Goal: Task Accomplishment & Management: Complete application form

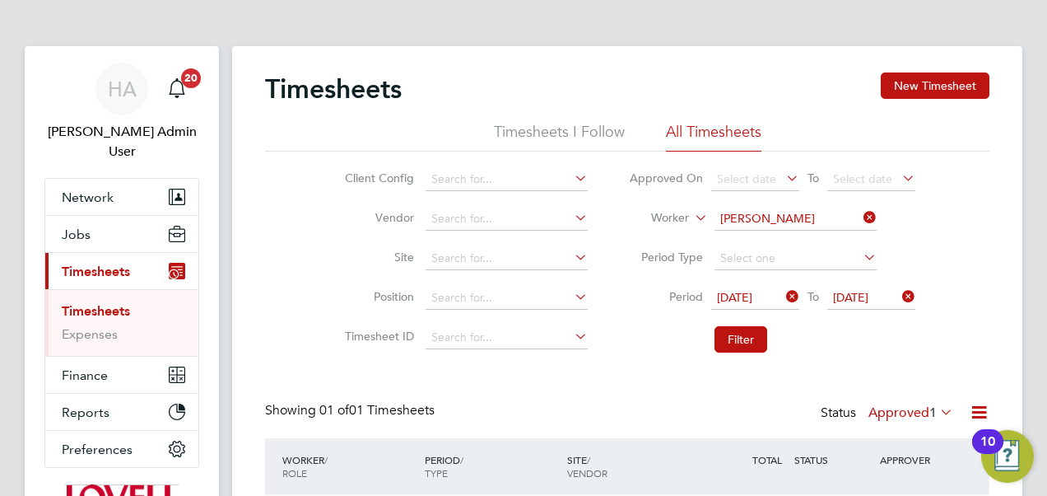
scroll to position [28, 161]
click at [76, 226] on span "Jobs" at bounding box center [76, 234] width 29 height 16
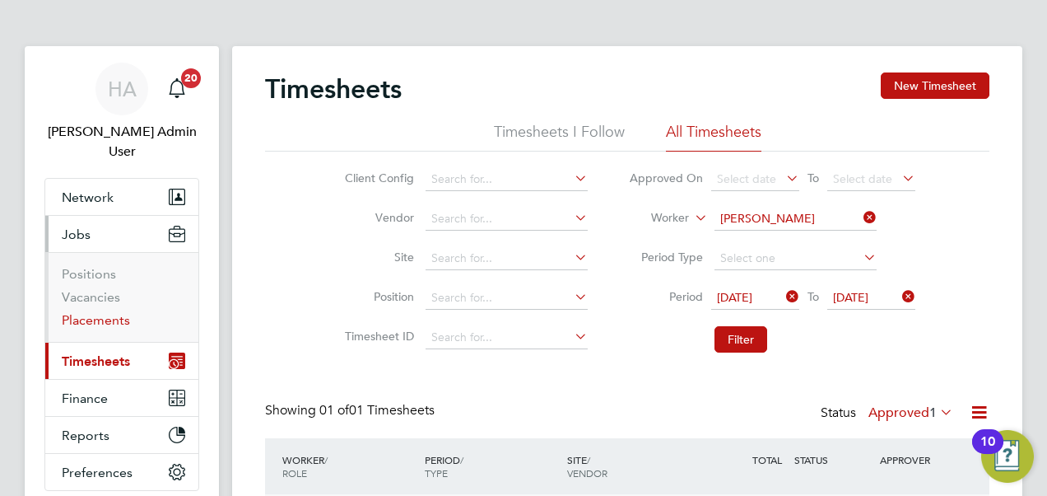
click at [87, 312] on link "Placements" at bounding box center [96, 320] width 68 height 16
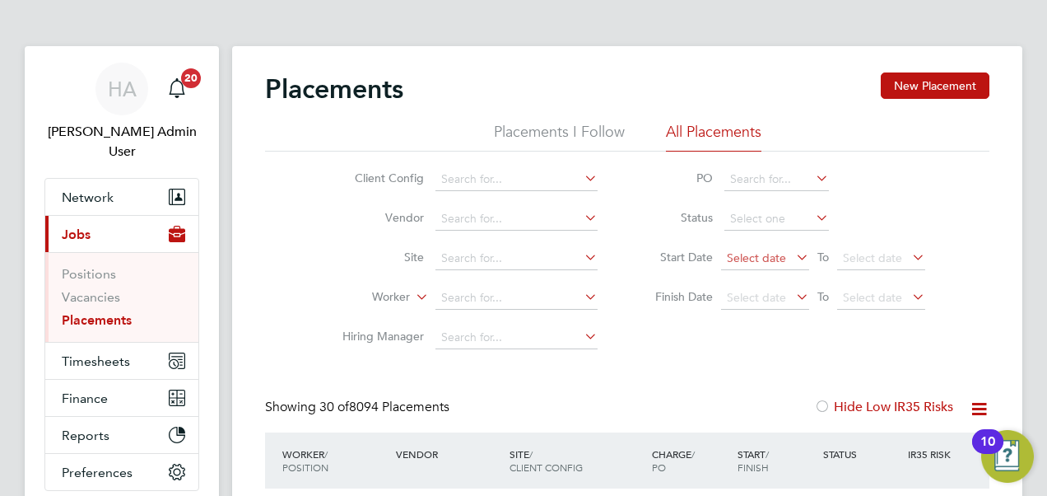
click at [758, 255] on span "Select date" at bounding box center [756, 257] width 59 height 15
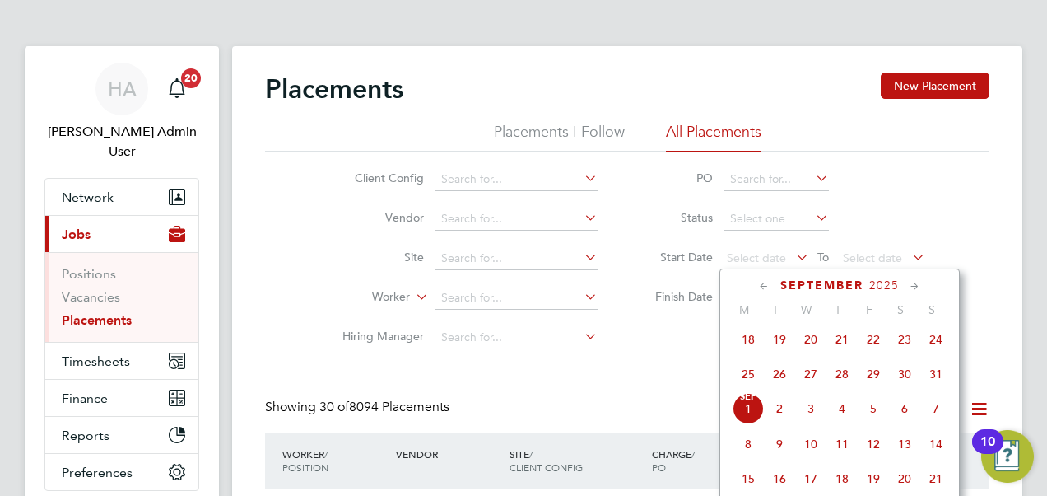
click at [905, 347] on span "23" at bounding box center [904, 338] width 31 height 31
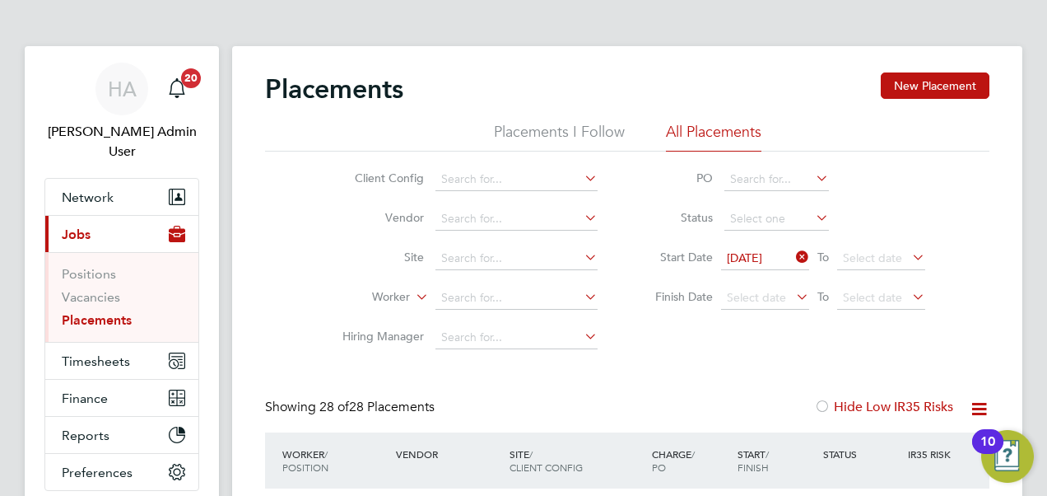
click at [891, 246] on li "Start Date 23 Aug 2025 To Select date" at bounding box center [782, 259] width 328 height 40
click at [891, 252] on span "Select date" at bounding box center [872, 257] width 59 height 15
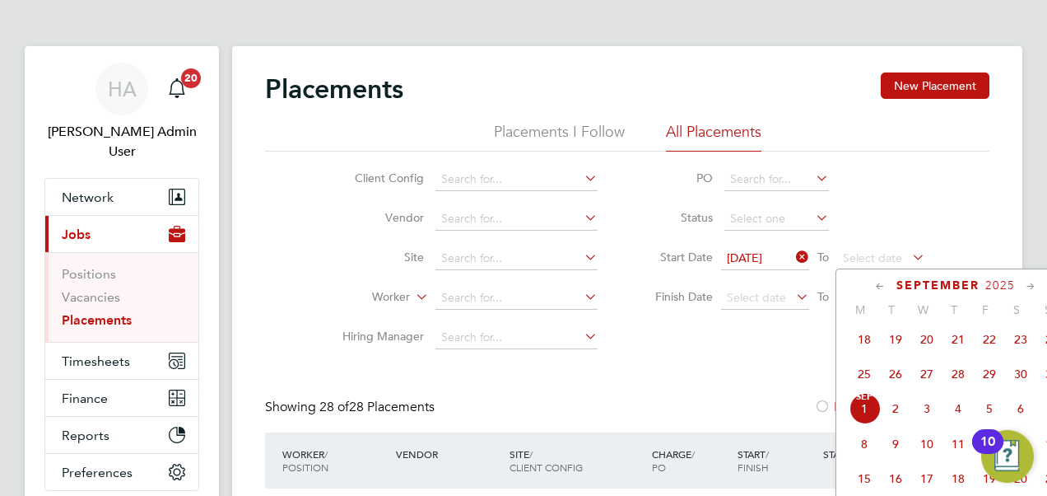
click at [988, 380] on span "29" at bounding box center [989, 373] width 31 height 31
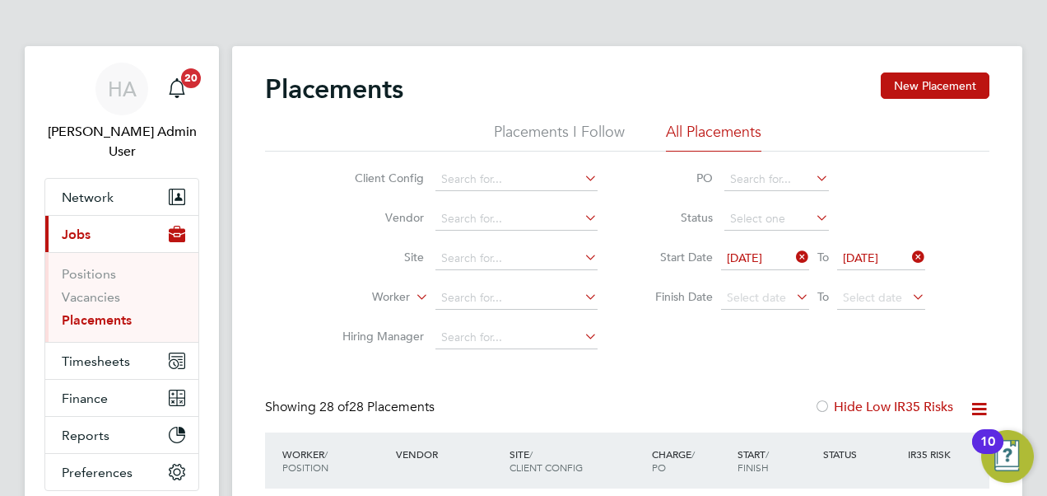
click at [892, 173] on li "PO" at bounding box center [782, 180] width 328 height 40
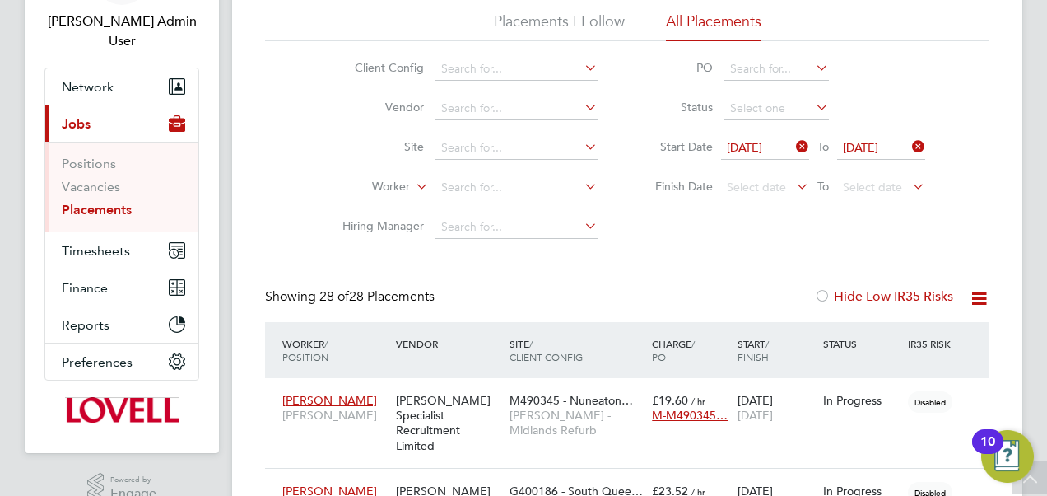
click at [977, 295] on icon at bounding box center [979, 298] width 21 height 21
click at [902, 333] on li "Download Placements Report" at bounding box center [898, 337] width 175 height 23
click at [793, 147] on icon at bounding box center [793, 146] width 0 height 23
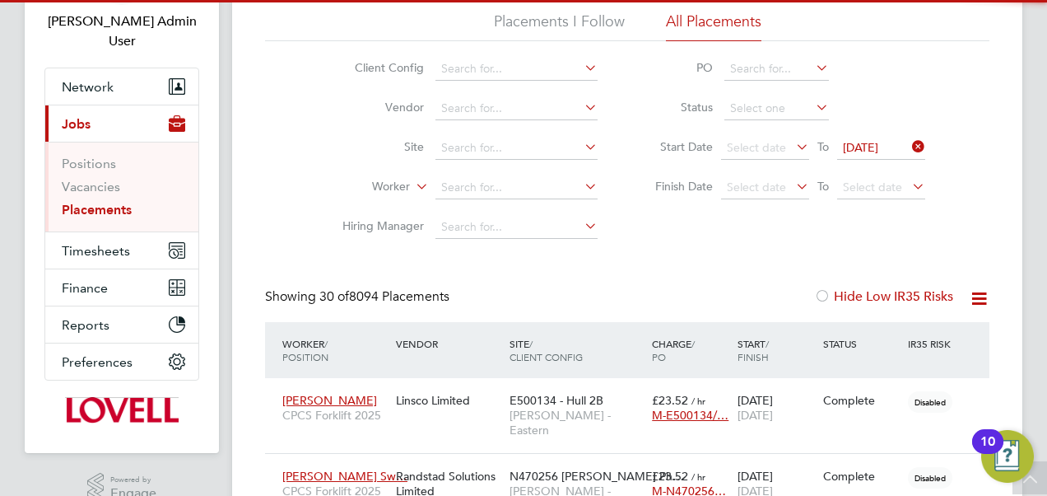
scroll to position [47, 142]
click at [909, 143] on icon at bounding box center [909, 146] width 0 height 23
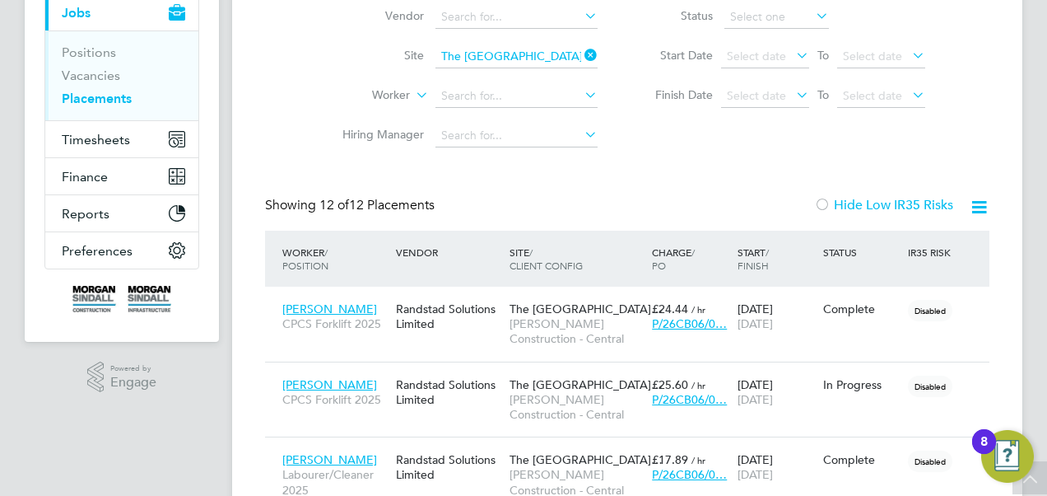
click at [581, 58] on icon at bounding box center [581, 55] width 0 height 23
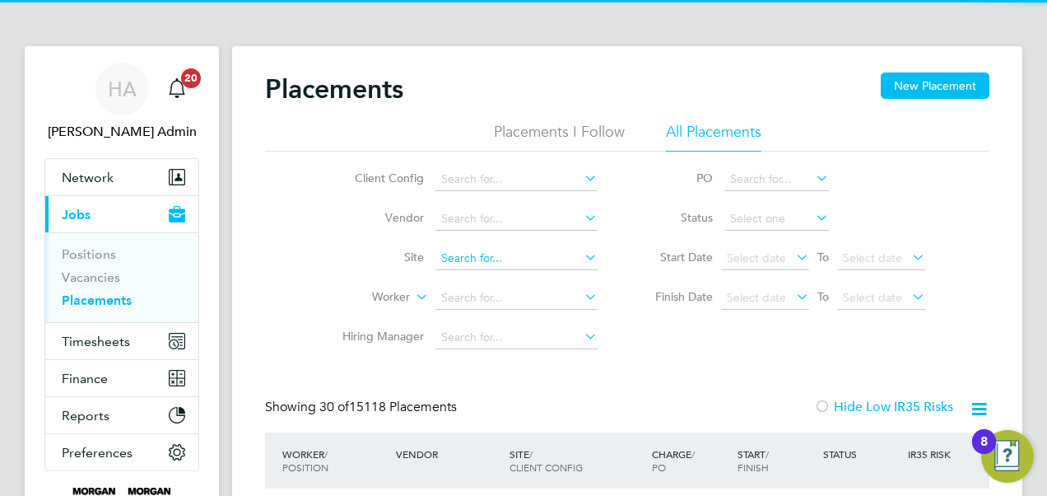
scroll to position [63, 142]
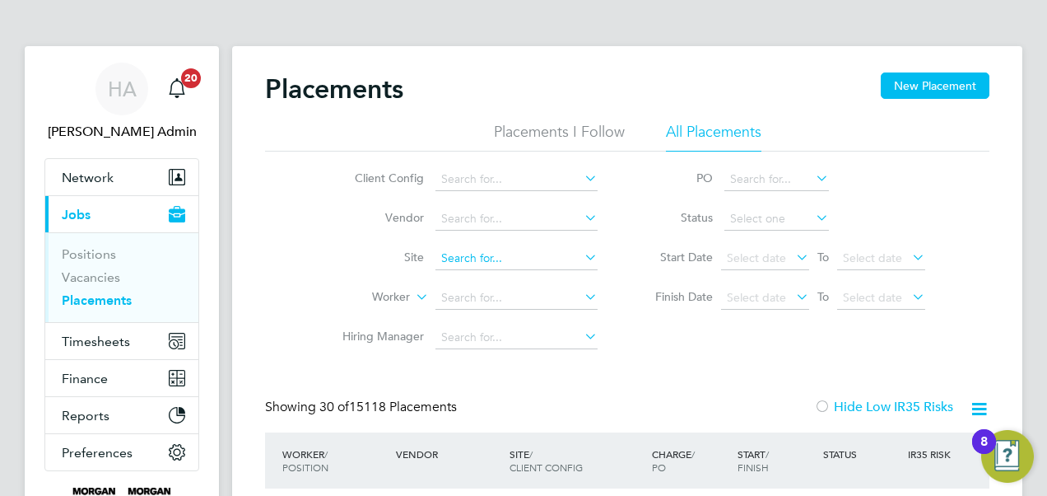
click at [474, 257] on input at bounding box center [516, 258] width 162 height 23
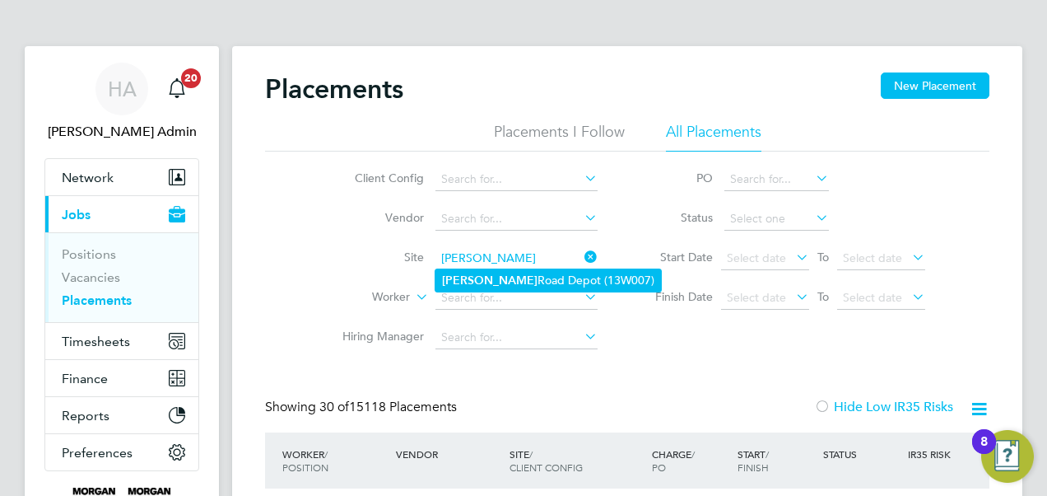
click at [477, 279] on b "Hammerstone" at bounding box center [489, 280] width 95 height 14
type input "Hammerstone Road Depot (13W007)"
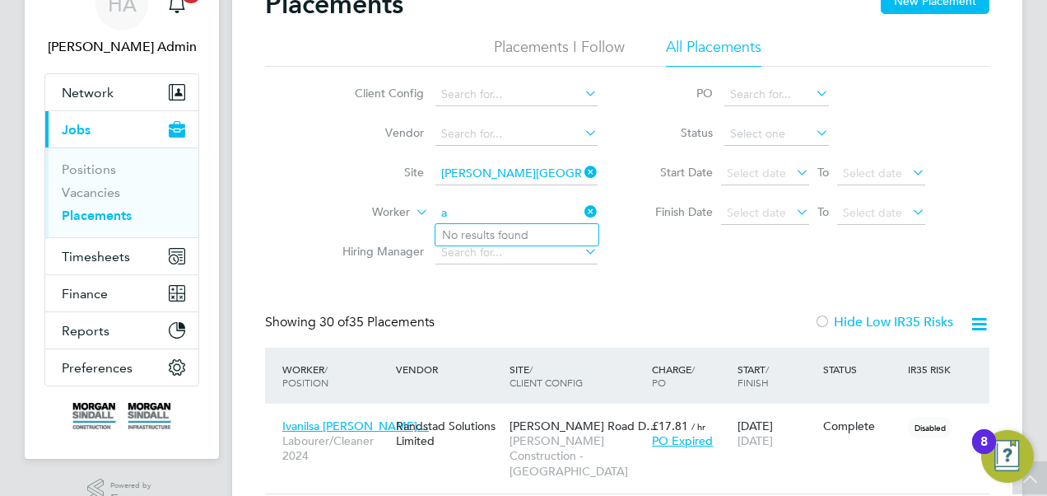
click at [500, 209] on input "a" at bounding box center [516, 213] width 162 height 23
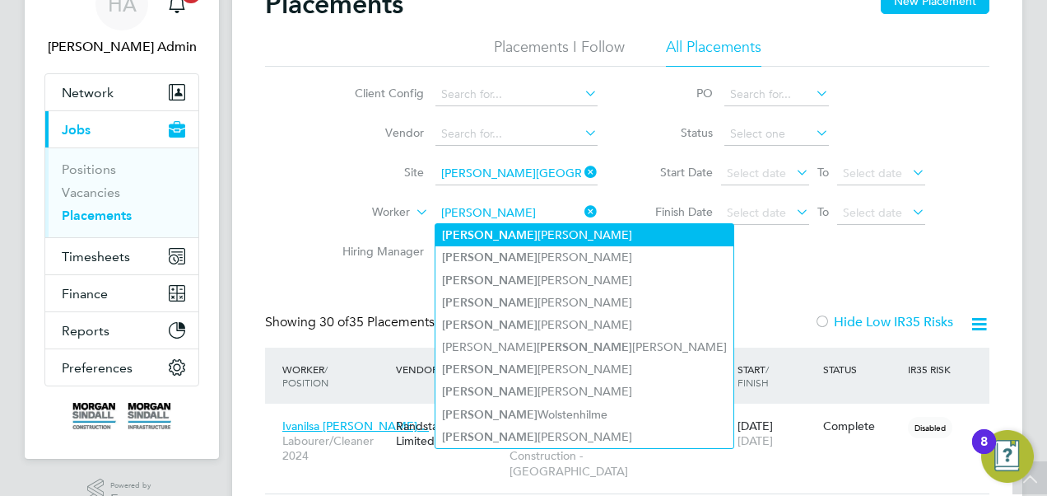
click at [500, 232] on li "Adrian Cargill" at bounding box center [584, 235] width 298 height 22
type input "Adrian Cargill"
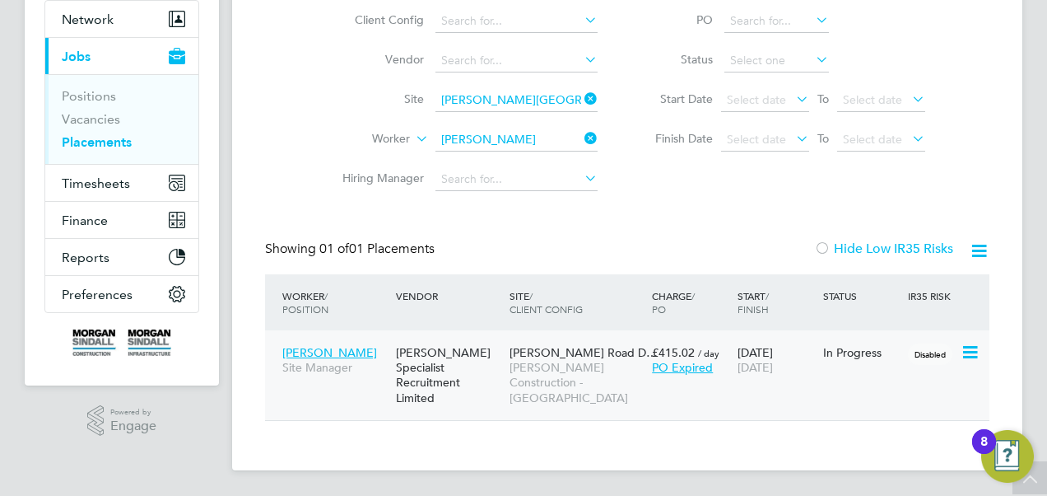
click at [555, 363] on span "[PERSON_NAME] Construction - [GEOGRAPHIC_DATA]" at bounding box center [577, 382] width 134 height 45
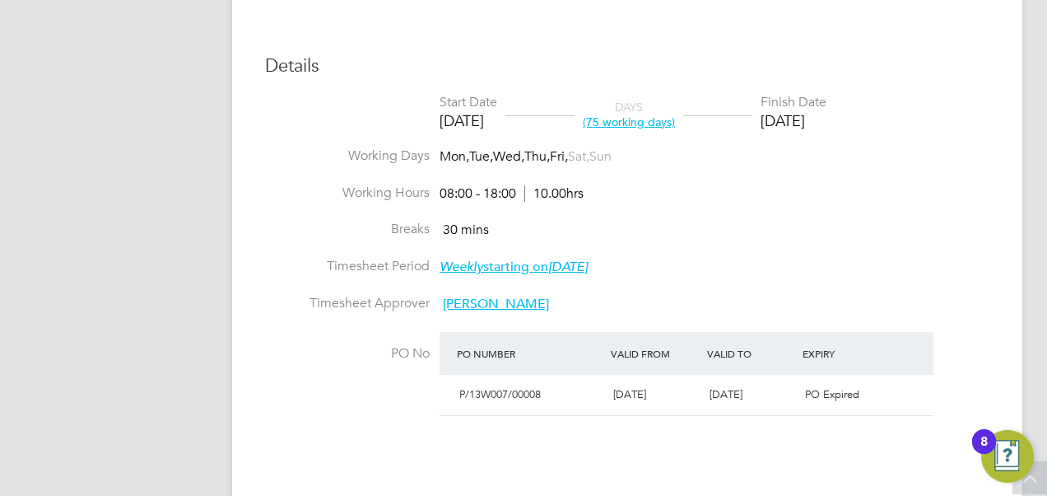
click at [555, 363] on div "PO Number" at bounding box center [530, 353] width 154 height 30
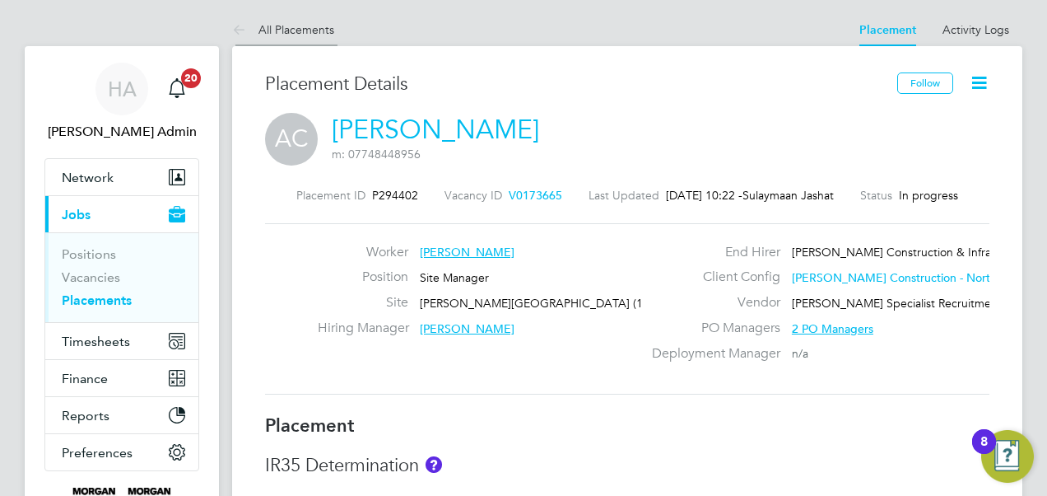
click at [273, 24] on link "All Placements" at bounding box center [283, 29] width 102 height 15
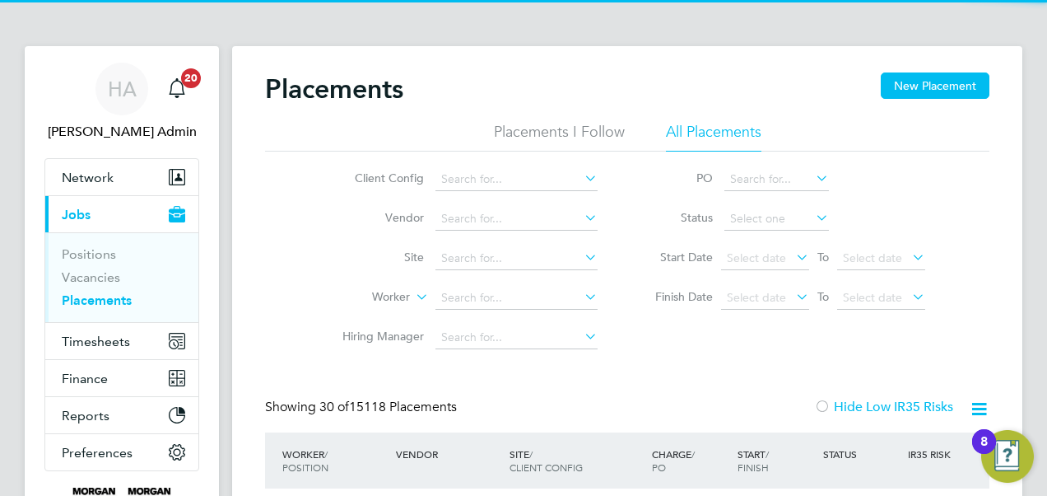
scroll to position [63, 142]
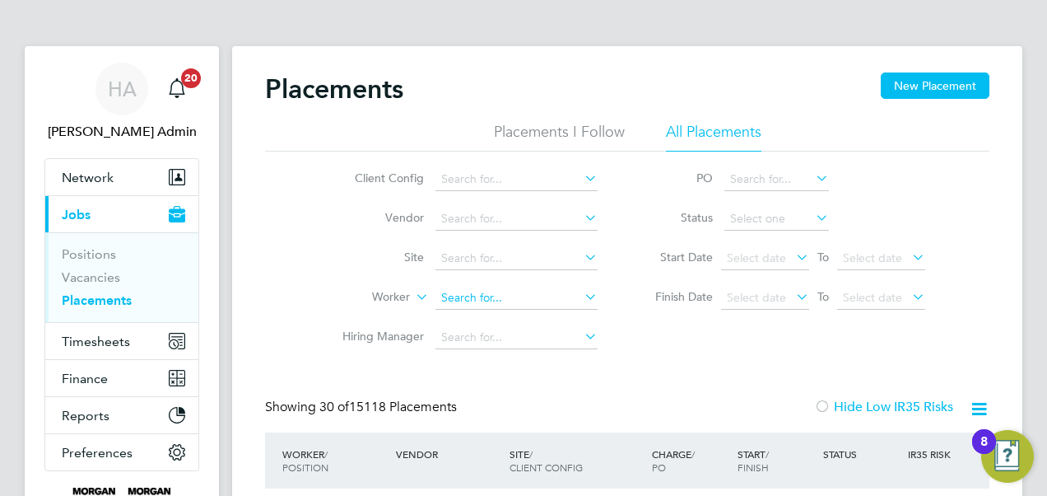
click at [456, 296] on input at bounding box center [516, 297] width 162 height 23
click at [461, 254] on input at bounding box center [516, 258] width 162 height 23
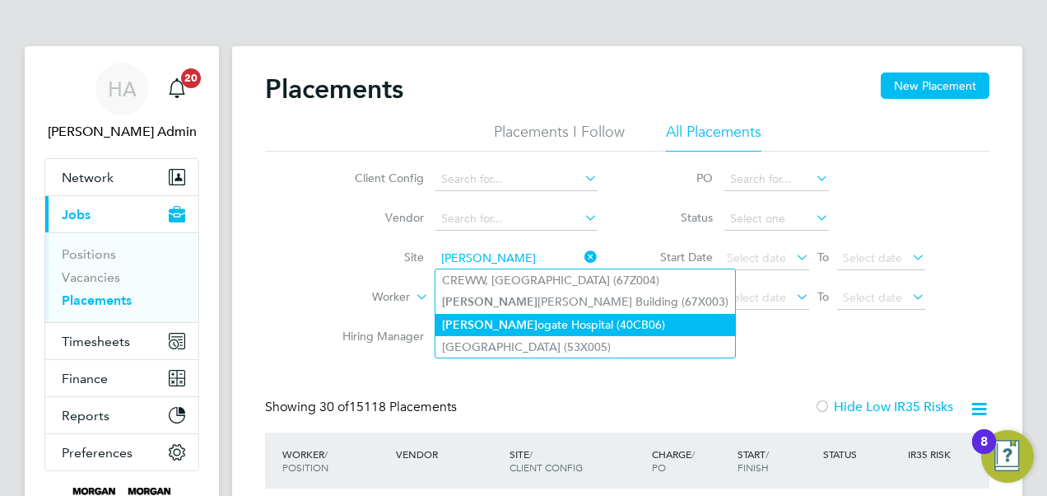
click at [477, 315] on li "Harr ogate Hospital (40CB06)" at bounding box center [585, 325] width 300 height 22
type input "[GEOGRAPHIC_DATA] (40CB06)"
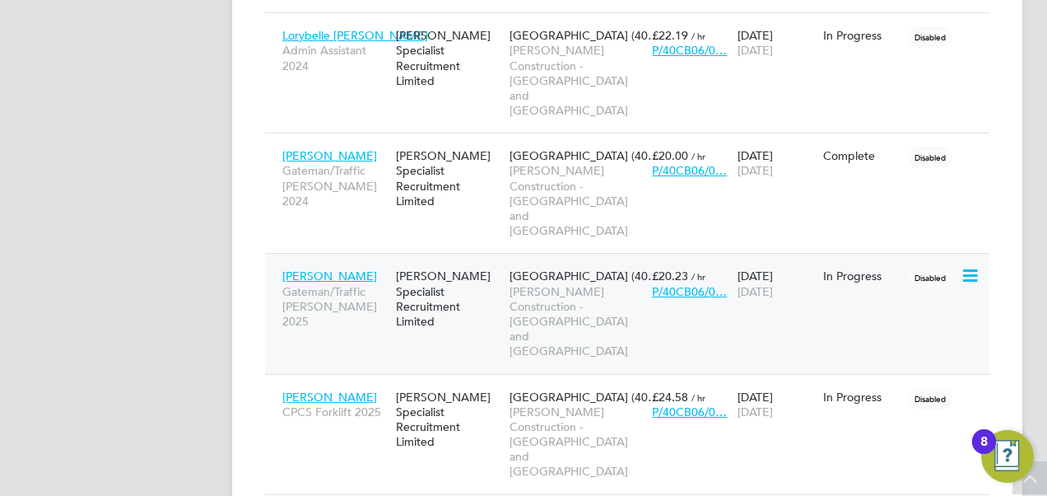
click at [379, 253] on div "Nicholas Rycroft Gateman/Traffic Marshall 2025 Hays Specialist Recruitment Limi…" at bounding box center [627, 313] width 724 height 120
click at [322, 284] on span "Gateman/Traffic [PERSON_NAME] 2025" at bounding box center [334, 306] width 105 height 45
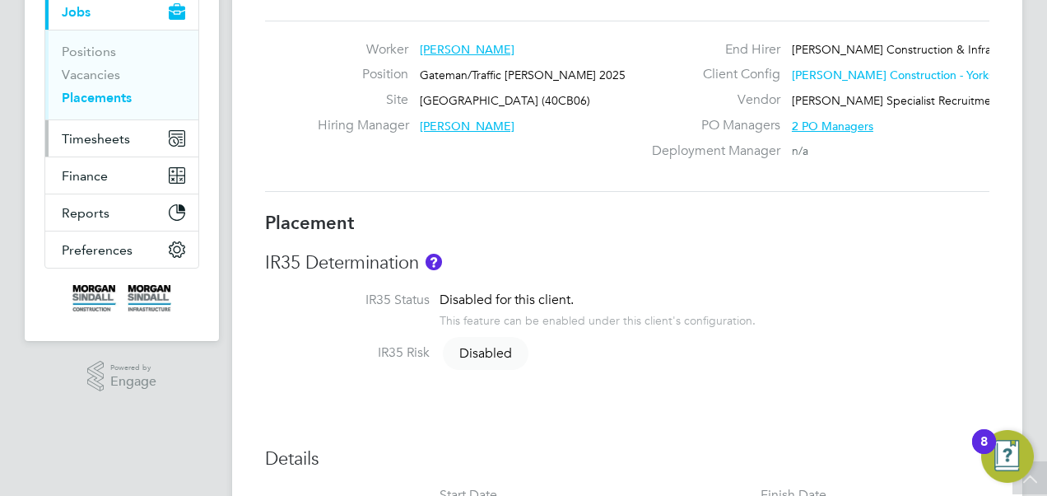
click at [89, 128] on button "Timesheets" at bounding box center [121, 138] width 153 height 36
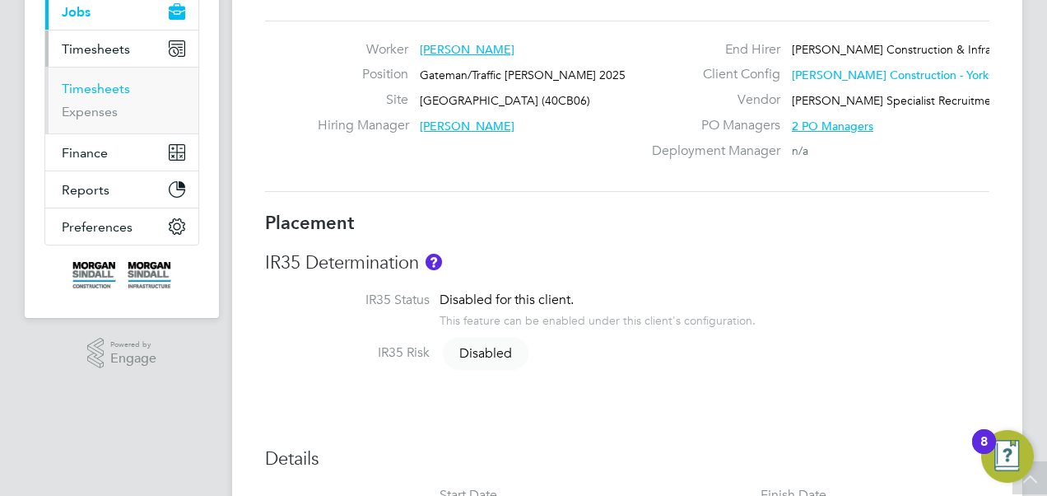
click at [86, 89] on link "Timesheets" at bounding box center [96, 89] width 68 height 16
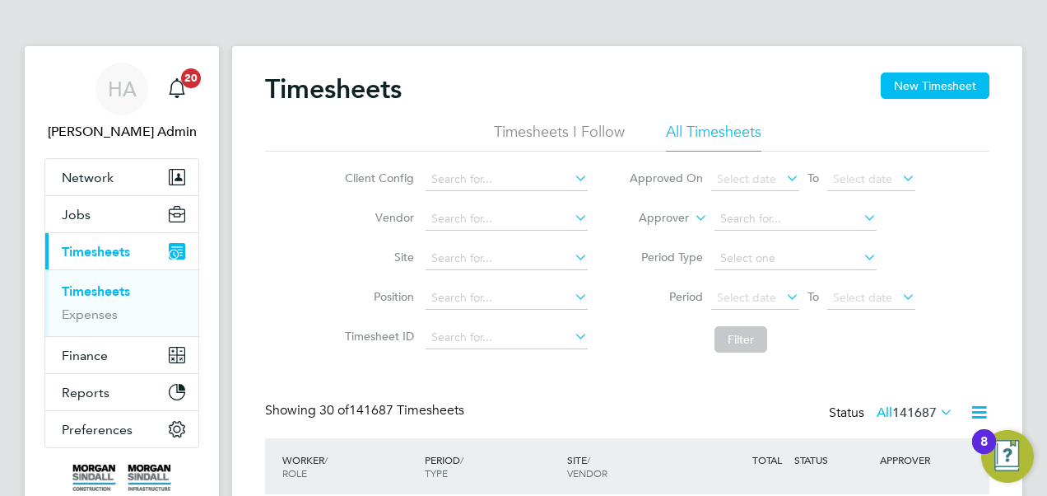
click at [663, 221] on label "Approver" at bounding box center [652, 218] width 74 height 16
click at [647, 242] on li "Worker" at bounding box center [648, 236] width 81 height 21
click at [745, 209] on input at bounding box center [795, 218] width 162 height 23
click at [766, 235] on li "[PERSON_NAME] oft" at bounding box center [795, 241] width 163 height 22
type input "[PERSON_NAME]"
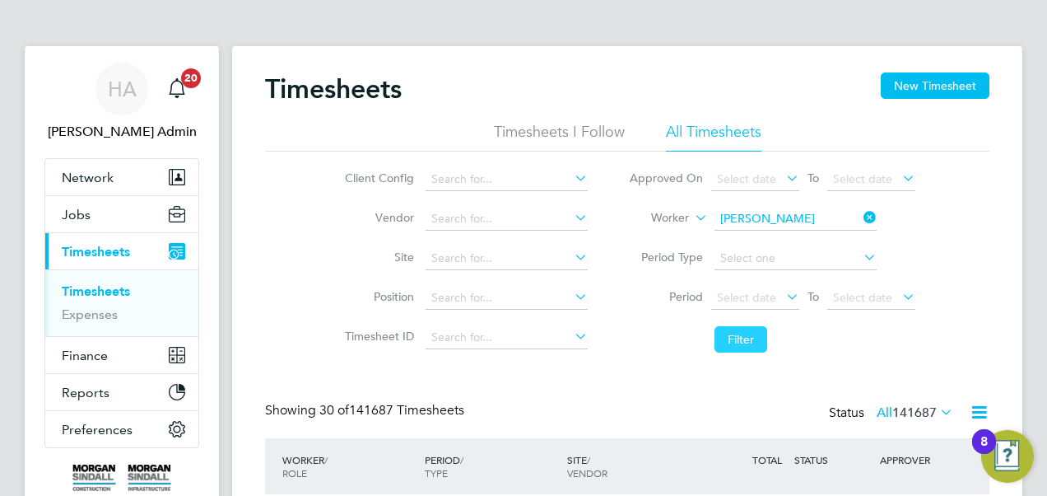
click at [734, 340] on button "Filter" at bounding box center [740, 339] width 53 height 26
click at [81, 214] on span "Jobs" at bounding box center [76, 215] width 29 height 16
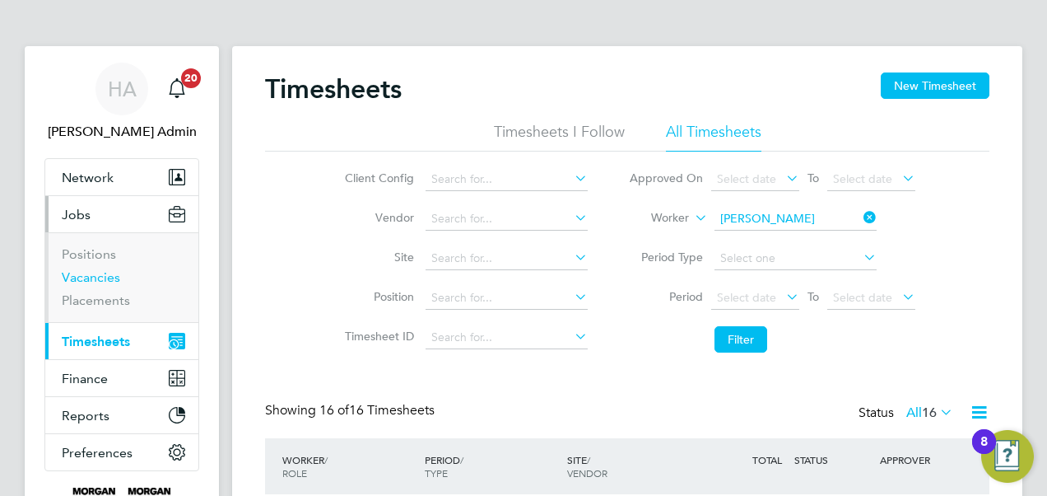
click at [92, 279] on link "Vacancies" at bounding box center [91, 277] width 58 height 16
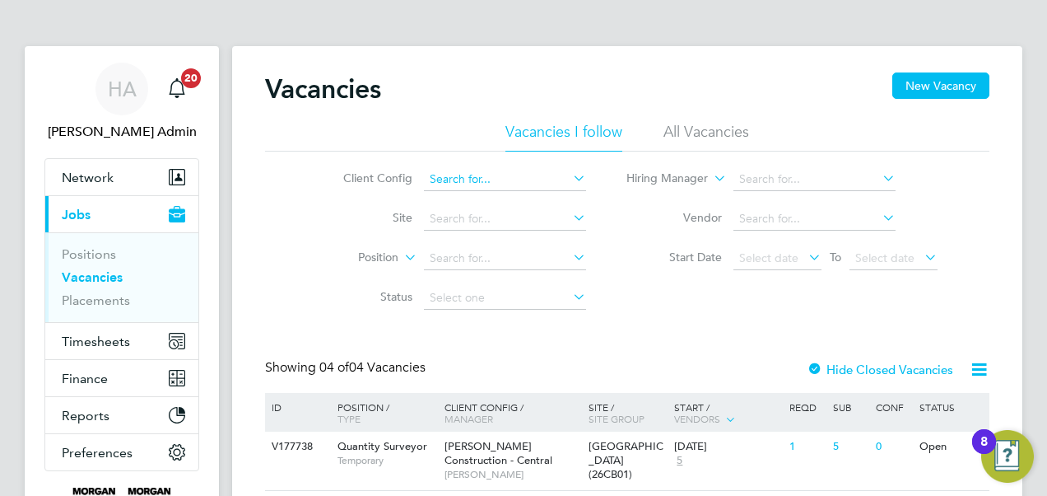
click at [449, 173] on input at bounding box center [505, 179] width 162 height 23
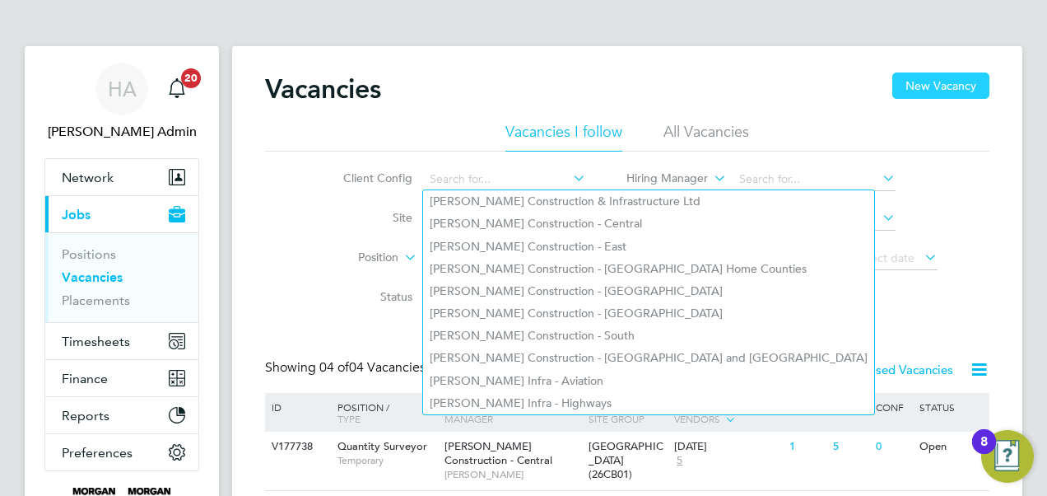
click at [940, 82] on button "New Vacancy" at bounding box center [940, 85] width 97 height 26
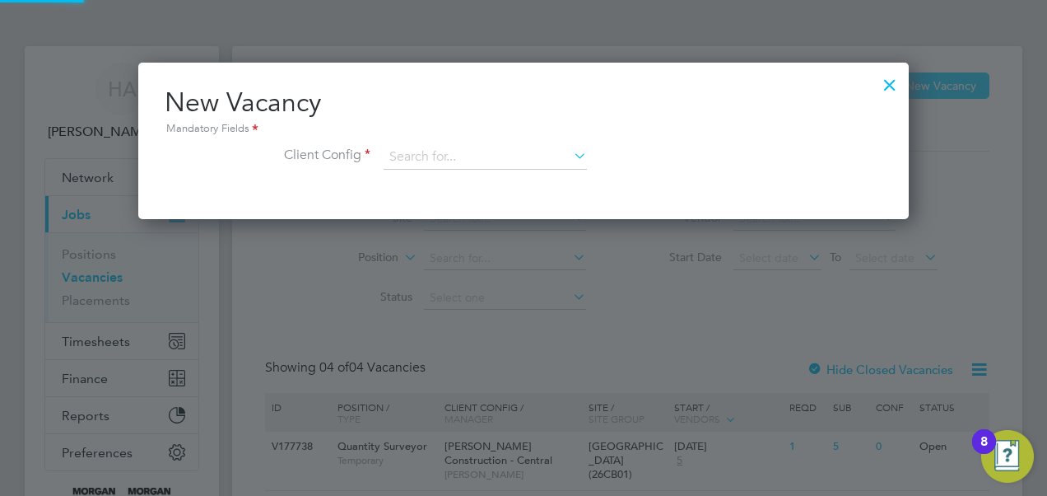
scroll to position [156, 770]
click at [453, 156] on input at bounding box center [485, 157] width 203 height 25
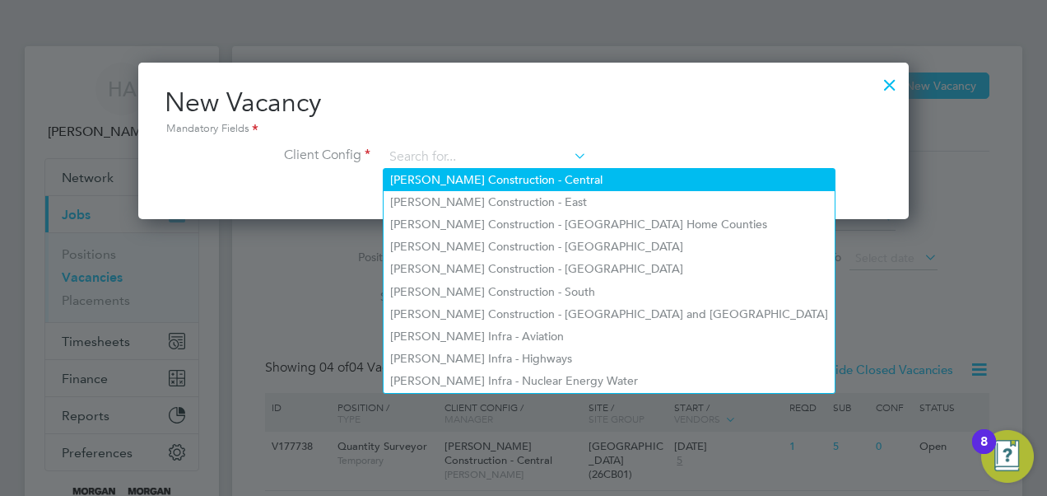
click at [484, 172] on li "[PERSON_NAME] Construction - Central" at bounding box center [609, 180] width 451 height 22
type input "[PERSON_NAME] Construction - Central"
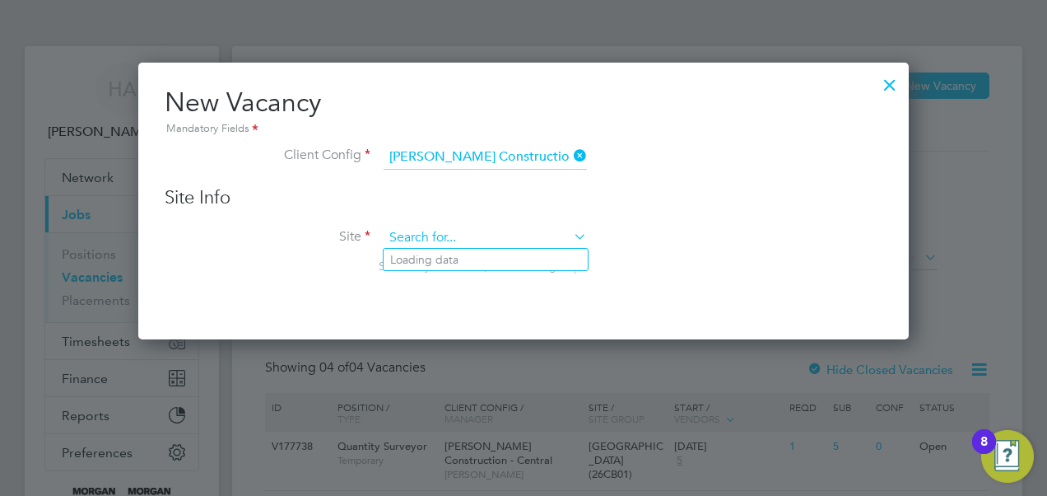
click at [430, 228] on input at bounding box center [485, 238] width 203 height 25
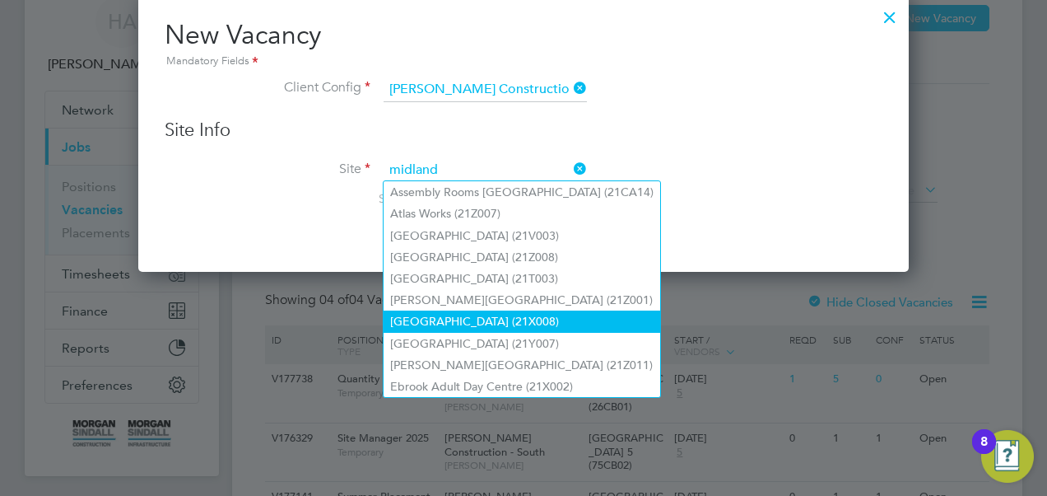
scroll to position [68, 0]
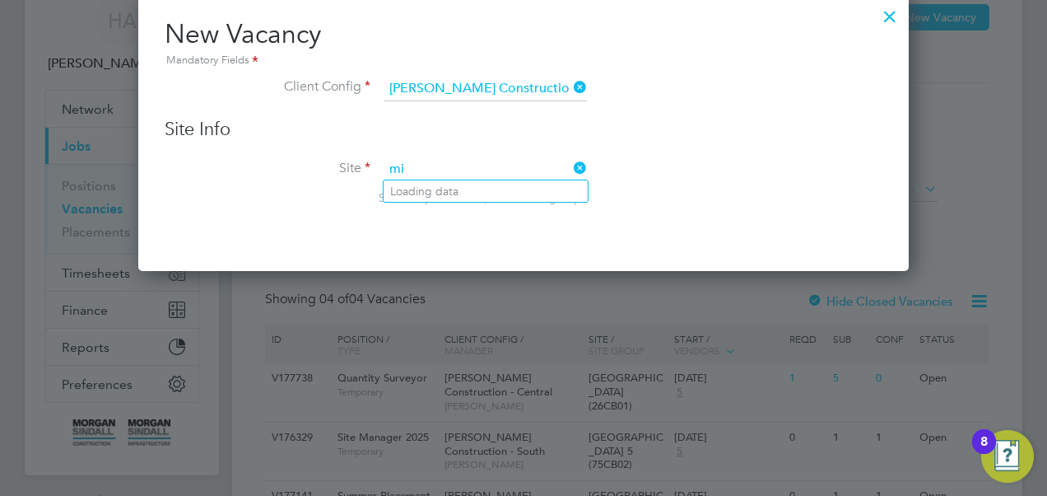
type input "m"
type input "o"
click at [942, 184] on div at bounding box center [523, 248] width 1047 height 496
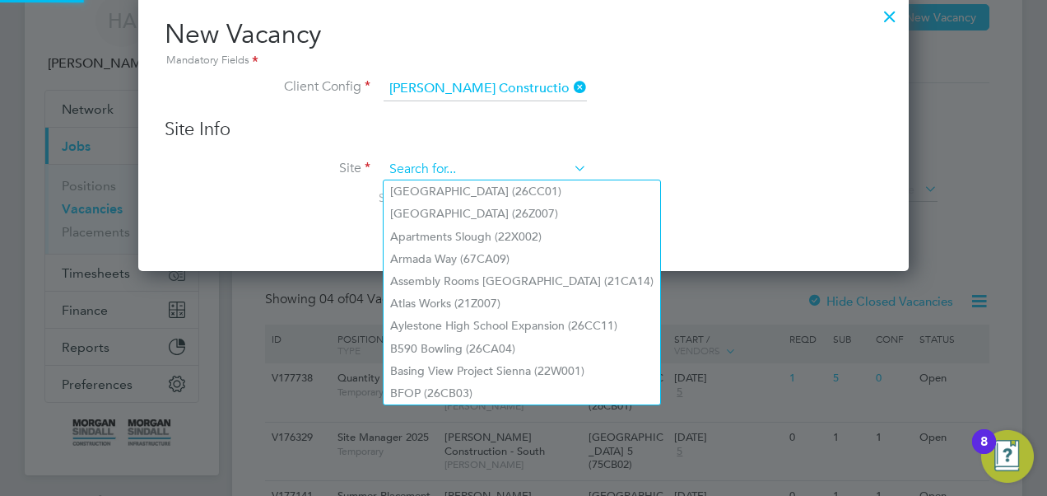
click at [510, 161] on input at bounding box center [485, 169] width 203 height 25
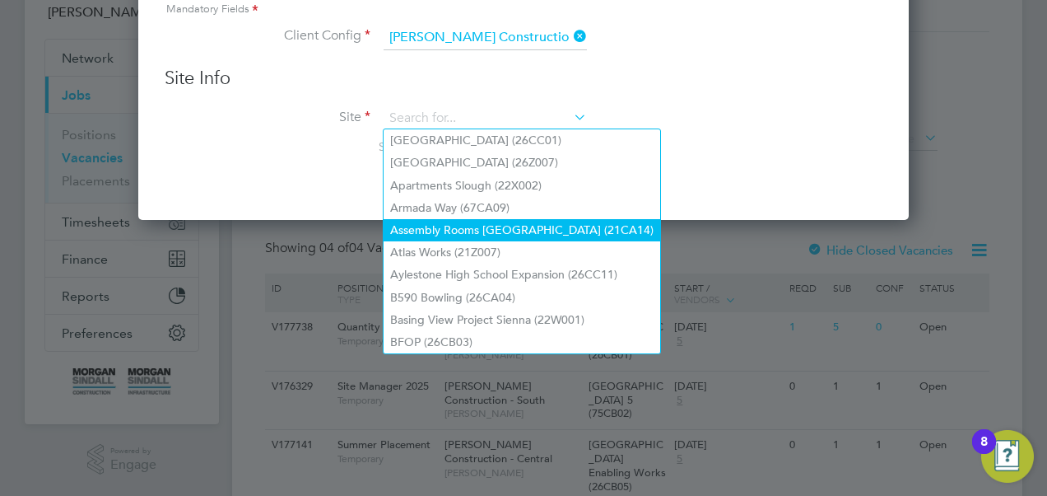
scroll to position [109, 0]
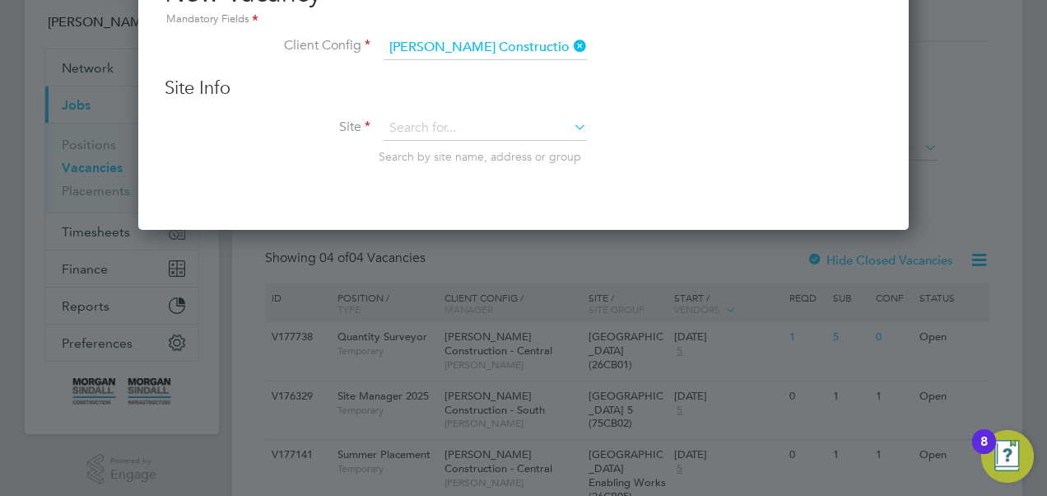
click at [662, 139] on li "Site Search by site name, address or group" at bounding box center [524, 156] width 718 height 81
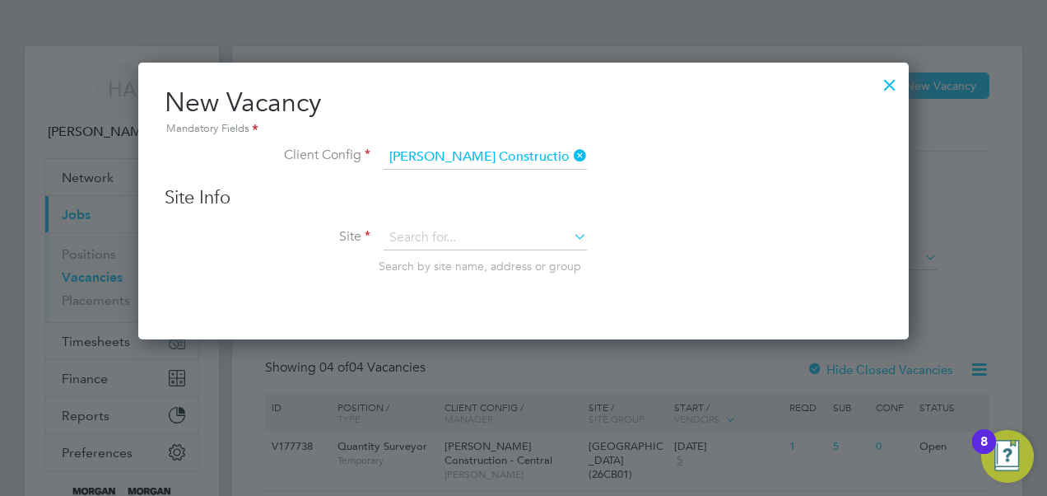
click at [891, 81] on div at bounding box center [890, 81] width 30 height 30
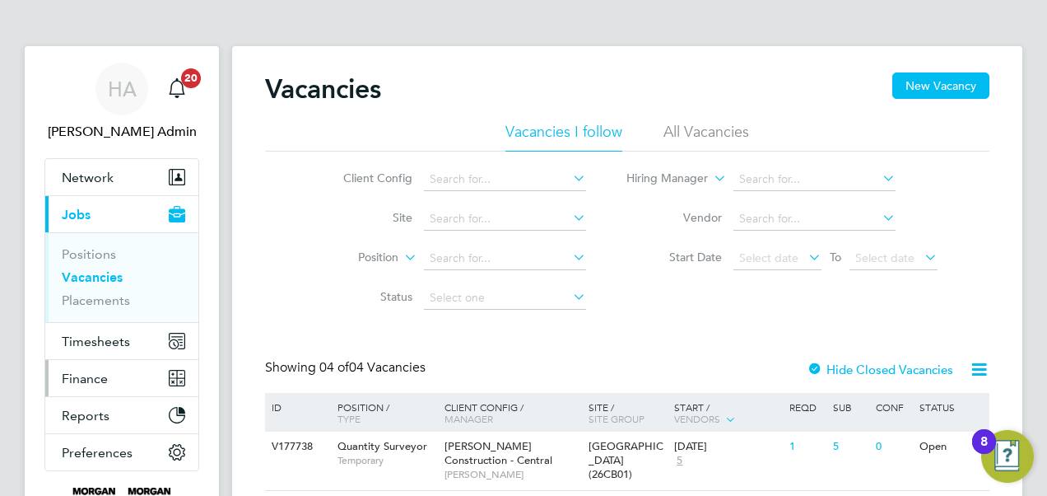
click at [81, 375] on span "Finance" at bounding box center [85, 378] width 46 height 16
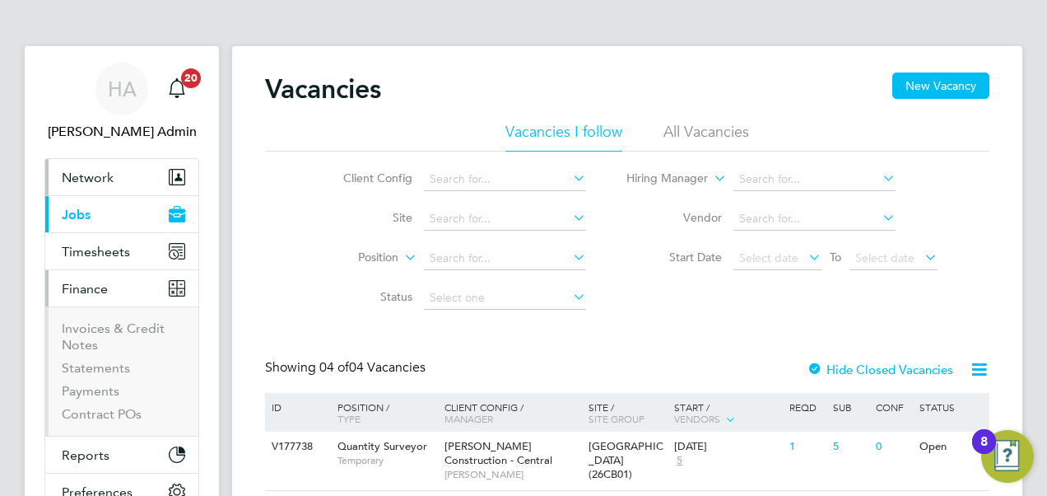
click at [91, 172] on span "Network" at bounding box center [88, 178] width 52 height 16
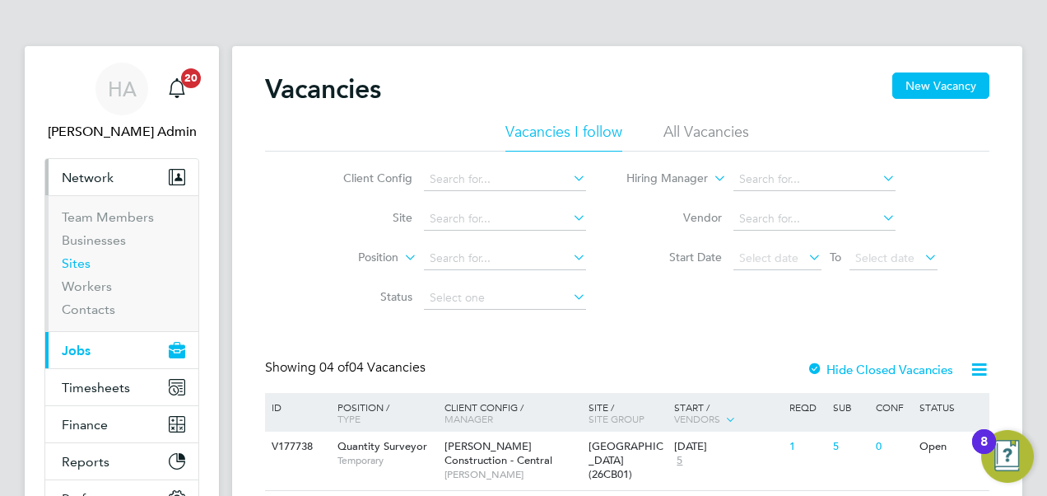
click at [80, 263] on link "Sites" at bounding box center [76, 263] width 29 height 16
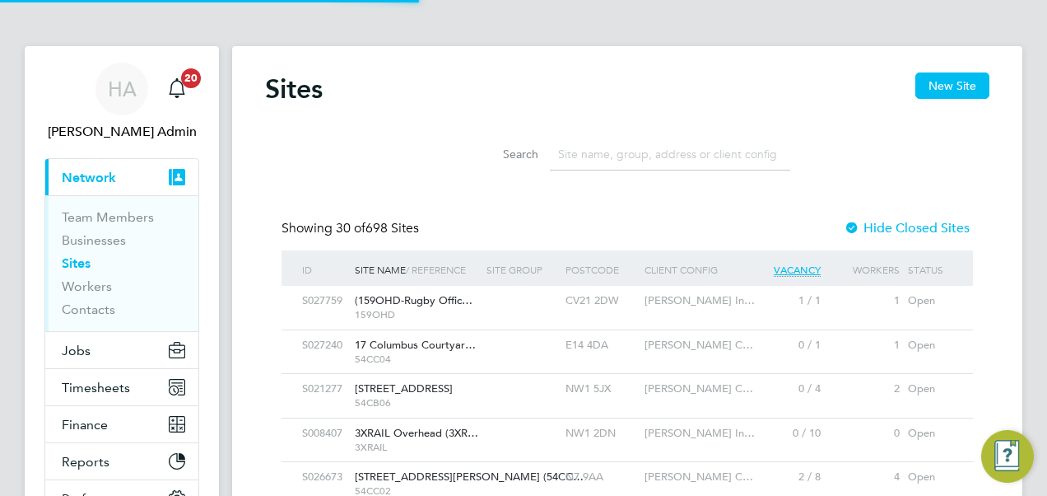
scroll to position [31, 79]
click at [617, 153] on input at bounding box center [670, 154] width 240 height 32
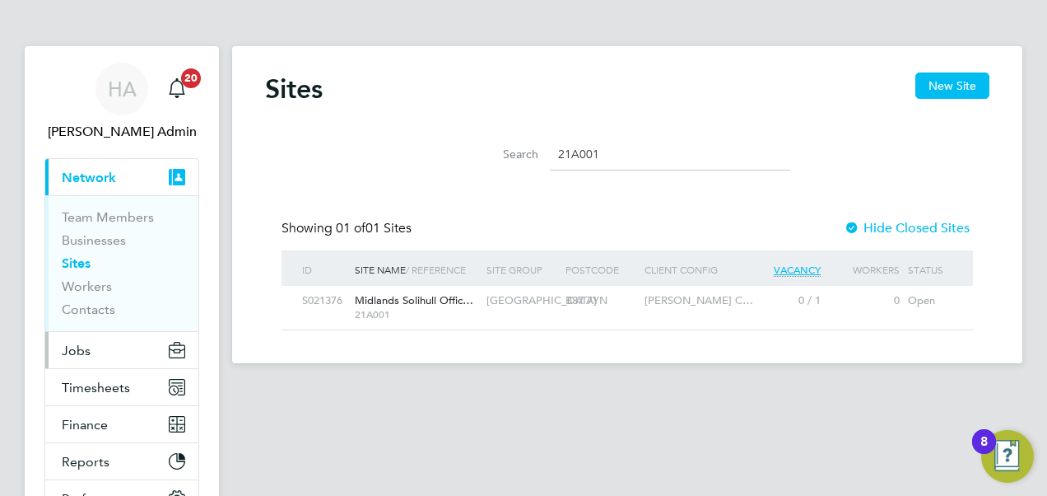
type input "21A001"
click at [77, 352] on span "Jobs" at bounding box center [76, 350] width 29 height 16
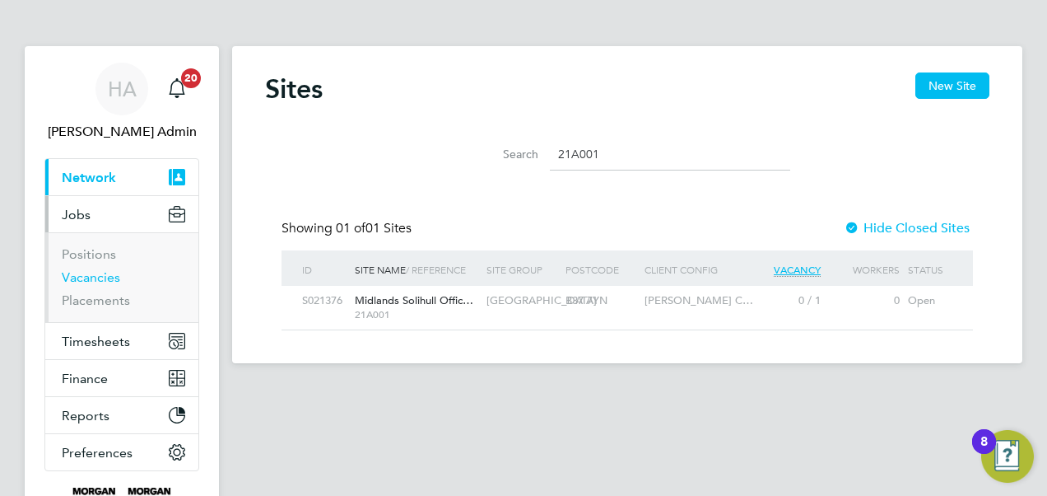
click at [88, 280] on link "Vacancies" at bounding box center [91, 277] width 58 height 16
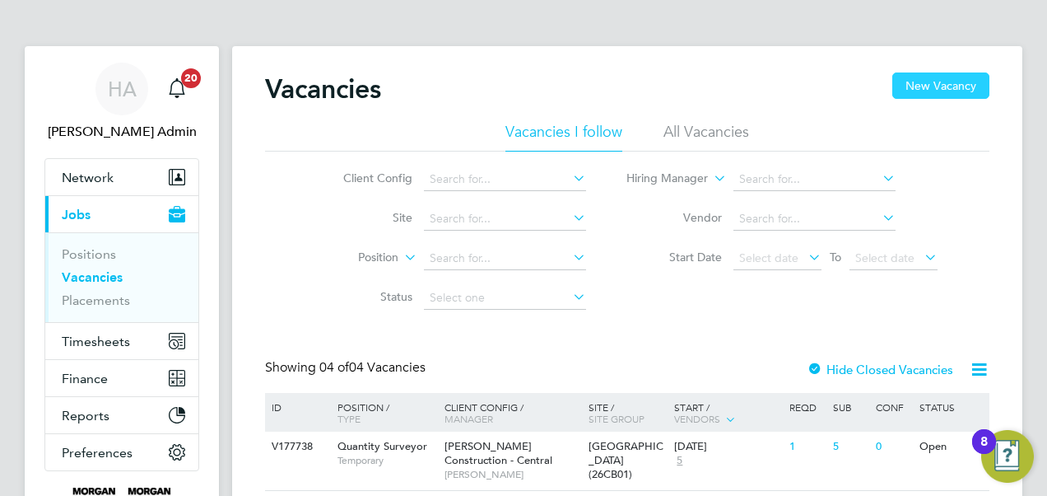
click at [917, 83] on button "New Vacancy" at bounding box center [940, 85] width 97 height 26
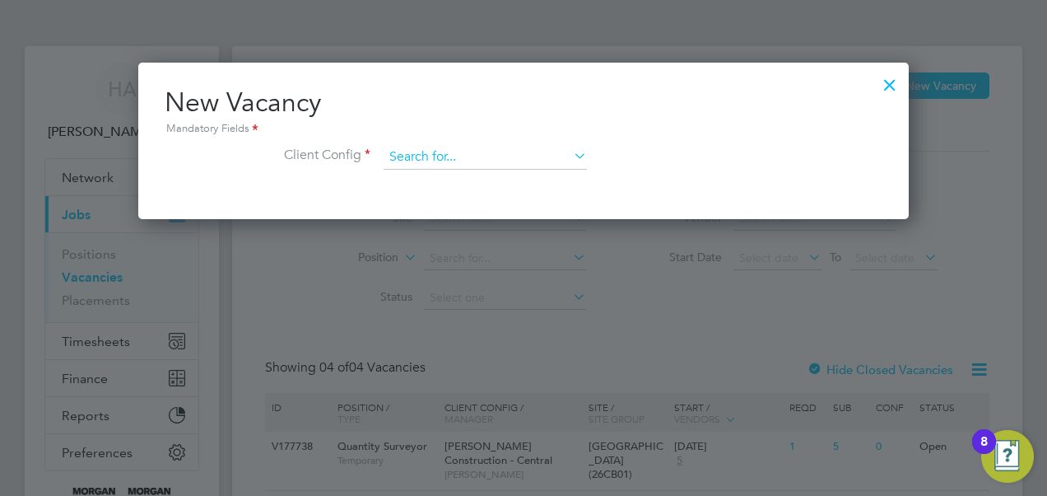
click at [444, 151] on input at bounding box center [485, 157] width 203 height 25
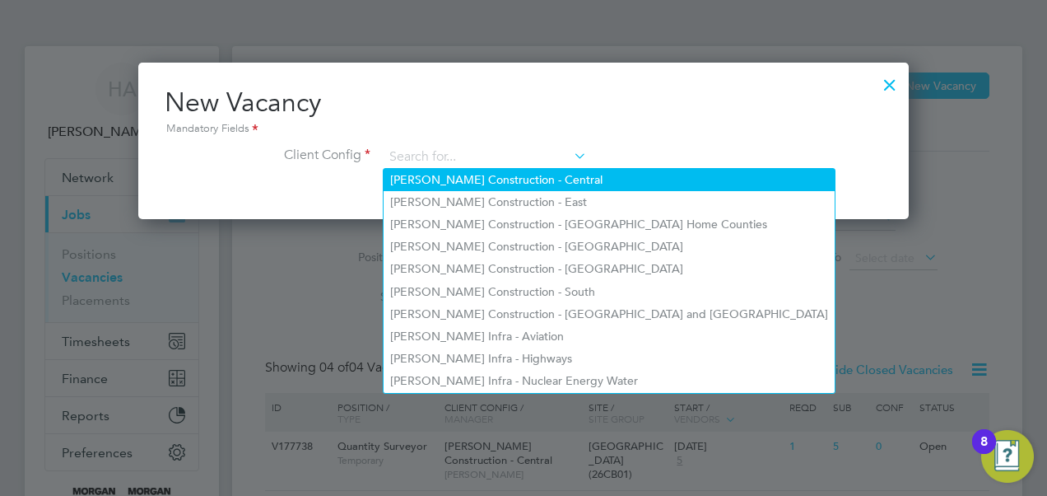
click at [450, 182] on li "[PERSON_NAME] Construction - Central" at bounding box center [609, 180] width 451 height 22
type input "[PERSON_NAME] Construction - Central"
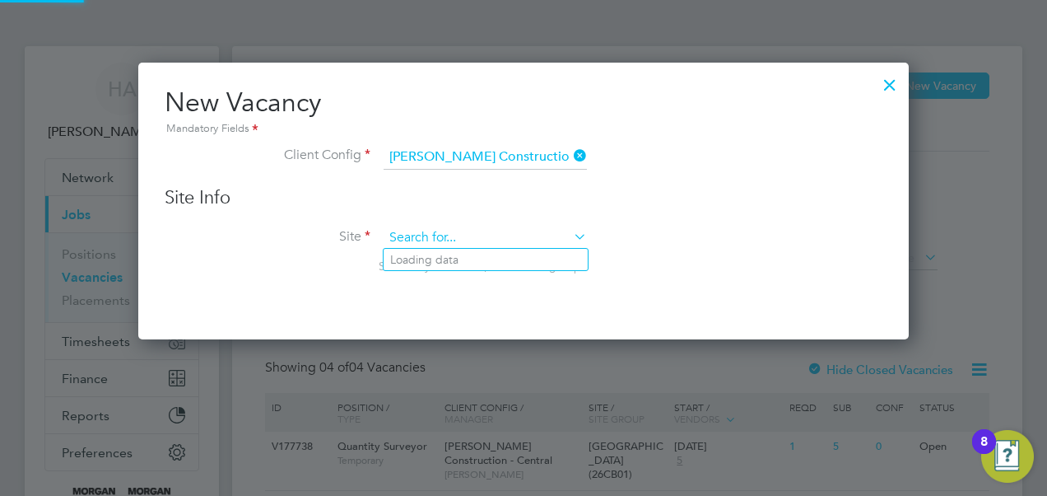
click at [433, 226] on input at bounding box center [485, 238] width 203 height 25
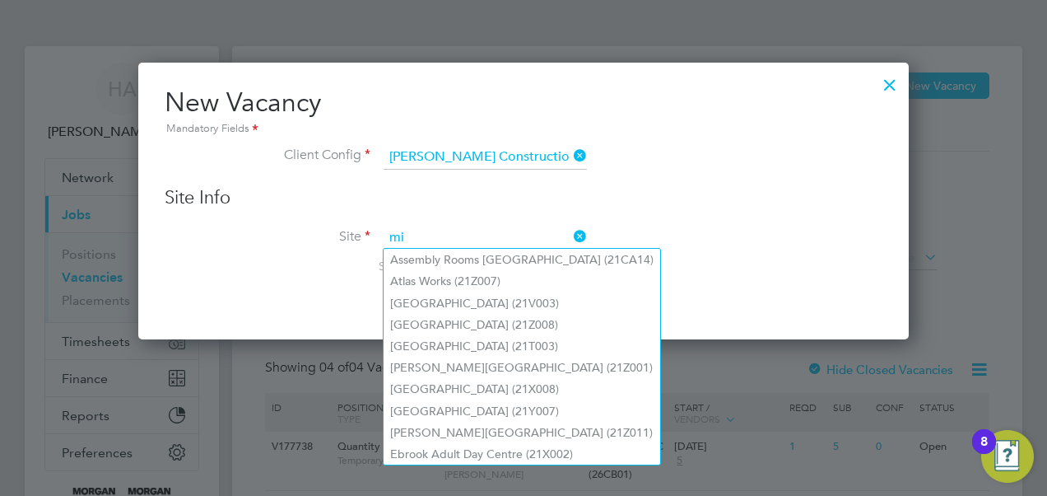
type input "m"
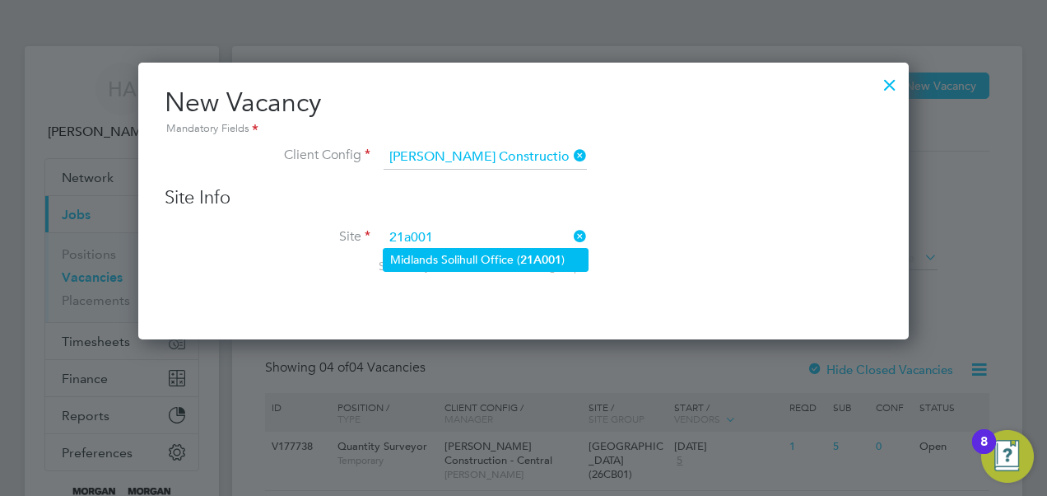
click at [463, 253] on li "Midlands Solihull Office ( 21A001 )" at bounding box center [486, 260] width 204 height 22
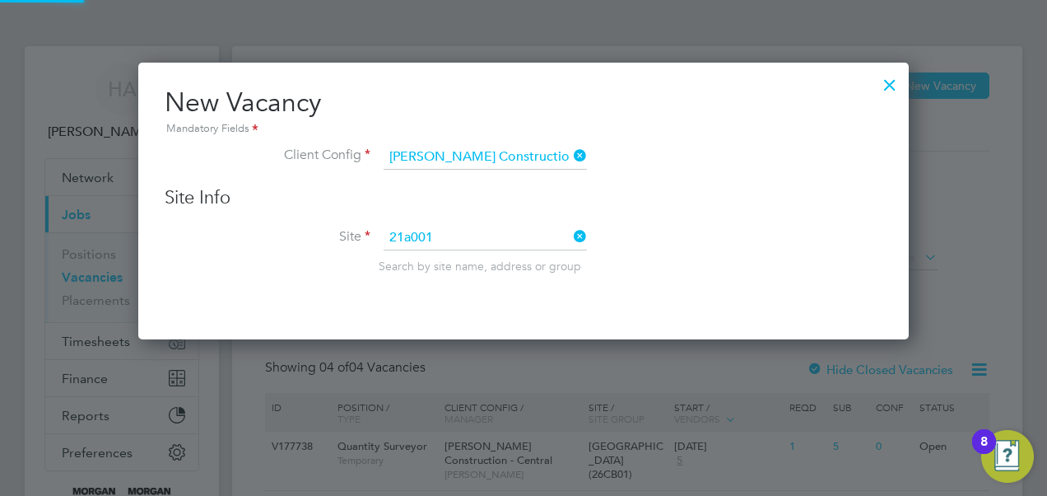
type input "Midlands Solihull Office (21A001)"
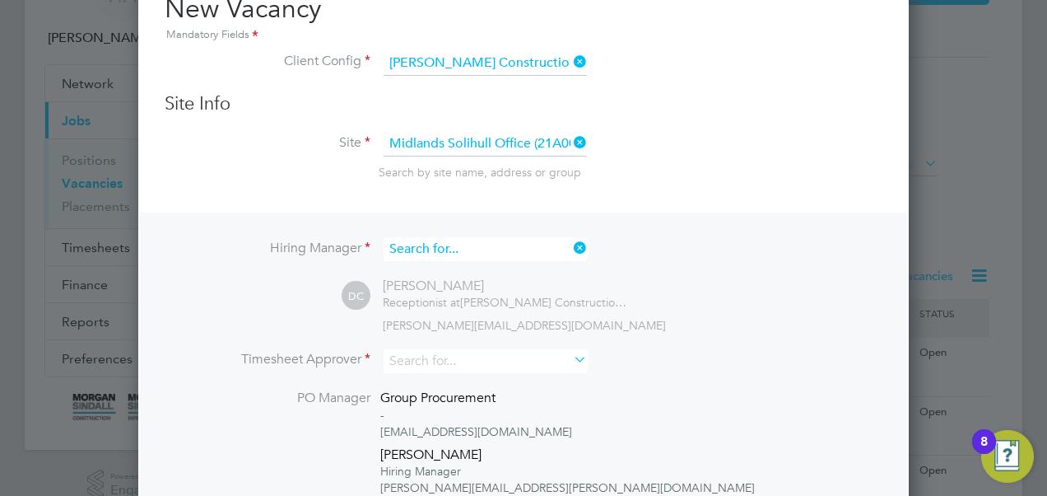
click at [499, 245] on input at bounding box center [485, 249] width 203 height 24
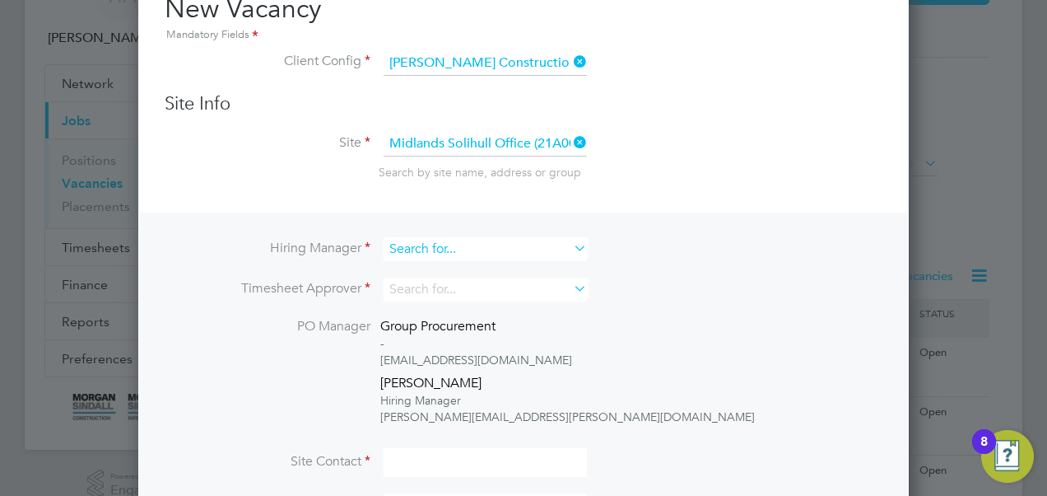
click at [431, 247] on input at bounding box center [485, 249] width 203 height 24
click at [398, 244] on input "[PERSON_NAME]" at bounding box center [485, 249] width 203 height 24
type input "[PERSON_NAME]"
click at [426, 295] on input at bounding box center [485, 289] width 203 height 24
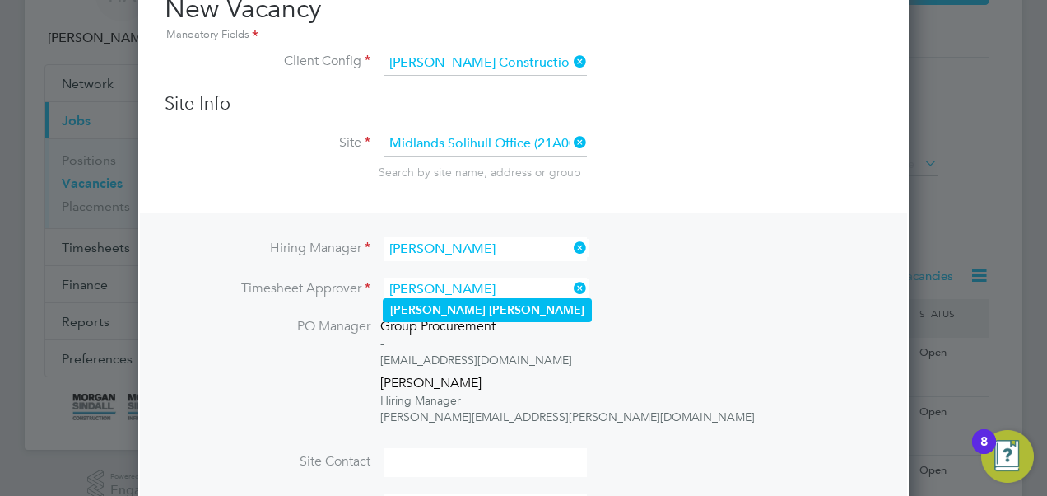
type input "[PERSON_NAME]"
click at [489, 307] on b "[PERSON_NAME]" at bounding box center [536, 310] width 95 height 14
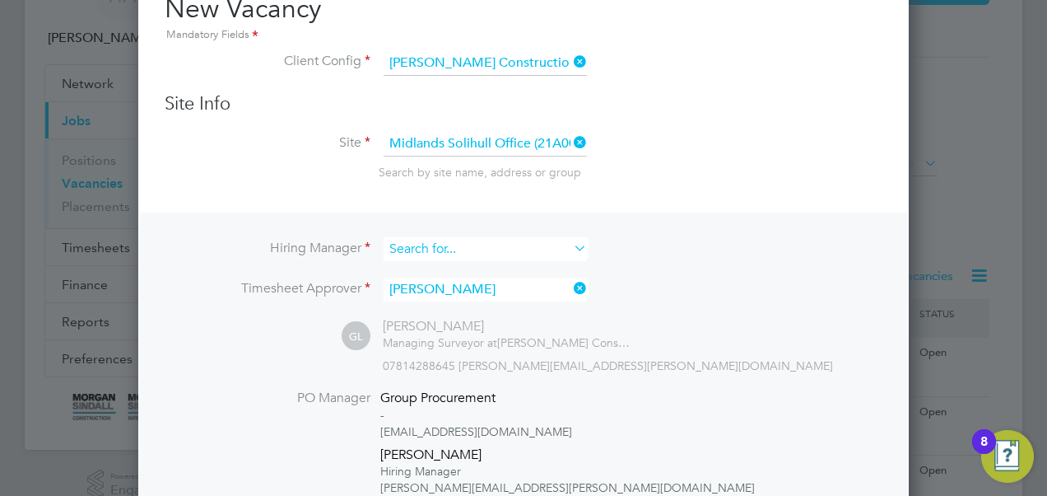
click at [486, 252] on input at bounding box center [485, 249] width 203 height 24
type input "[PERSON_NAME]"
click at [700, 277] on li "Timesheet Approver [PERSON_NAME]" at bounding box center [524, 297] width 718 height 40
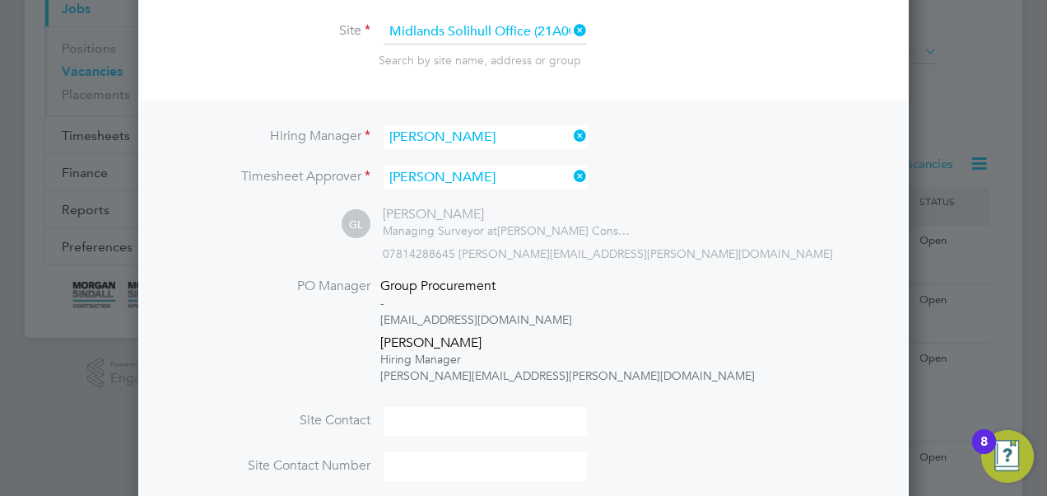
scroll to position [342, 0]
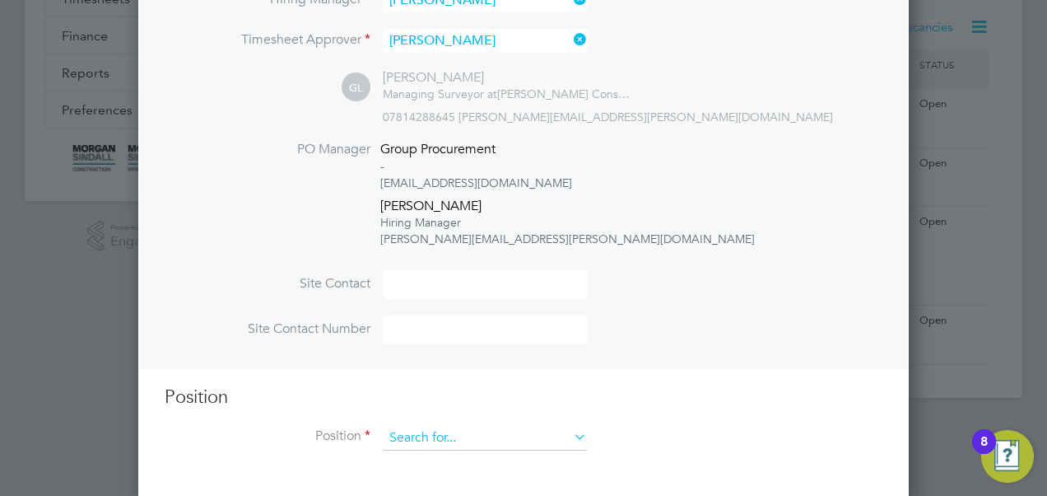
click at [449, 432] on input at bounding box center [485, 438] width 203 height 25
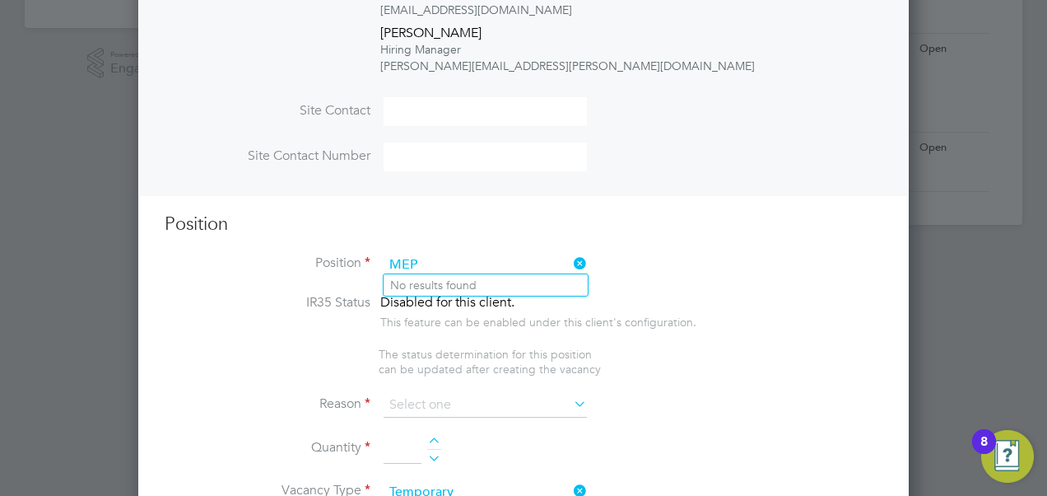
scroll to position [517, 0]
type input "MEP"
click at [655, 285] on li "Position MEP" at bounding box center [524, 271] width 718 height 41
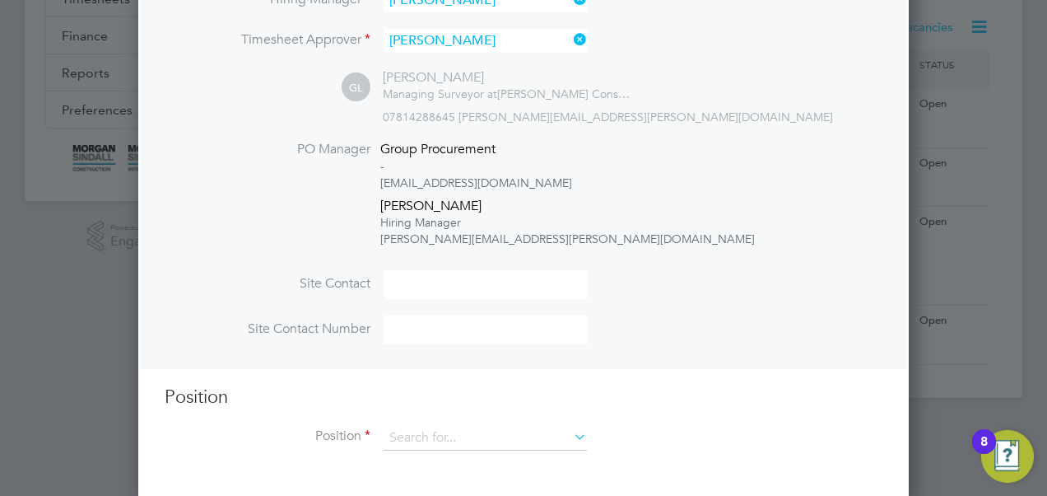
scroll to position [777, 770]
click at [444, 415] on div "Position Position" at bounding box center [524, 425] width 718 height 81
click at [430, 438] on input at bounding box center [485, 438] width 203 height 25
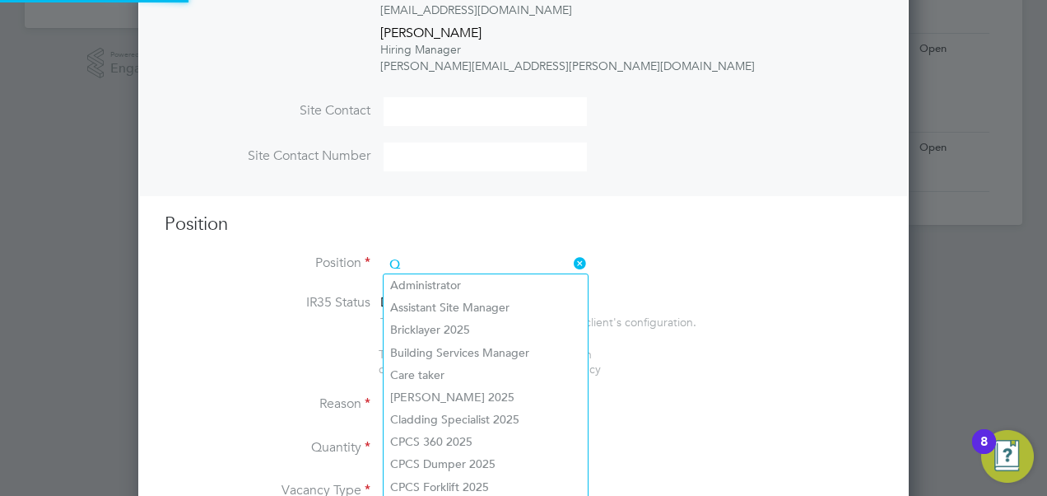
scroll to position [2345, 770]
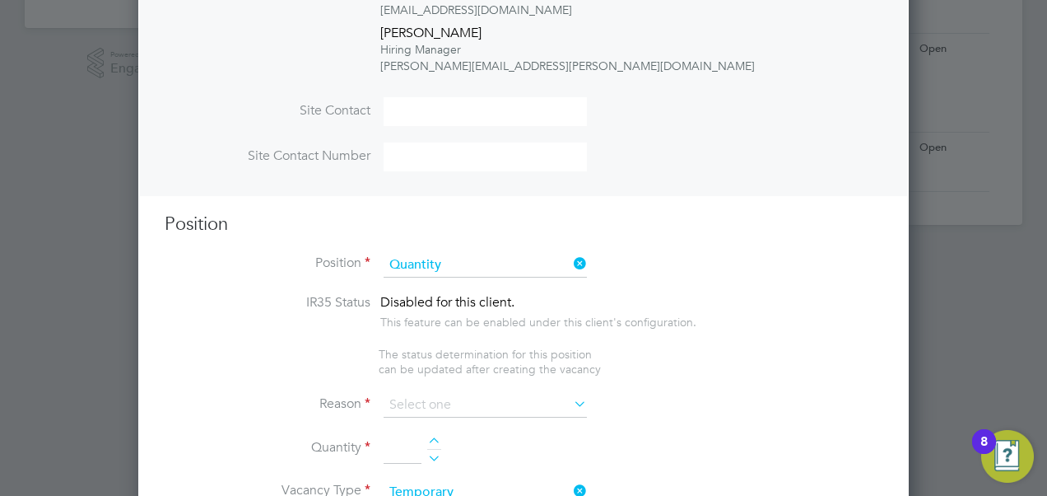
click at [491, 280] on li "Quantity Surveyor" at bounding box center [486, 285] width 204 height 22
type input "Quantity Surveyor"
type textarea "-"
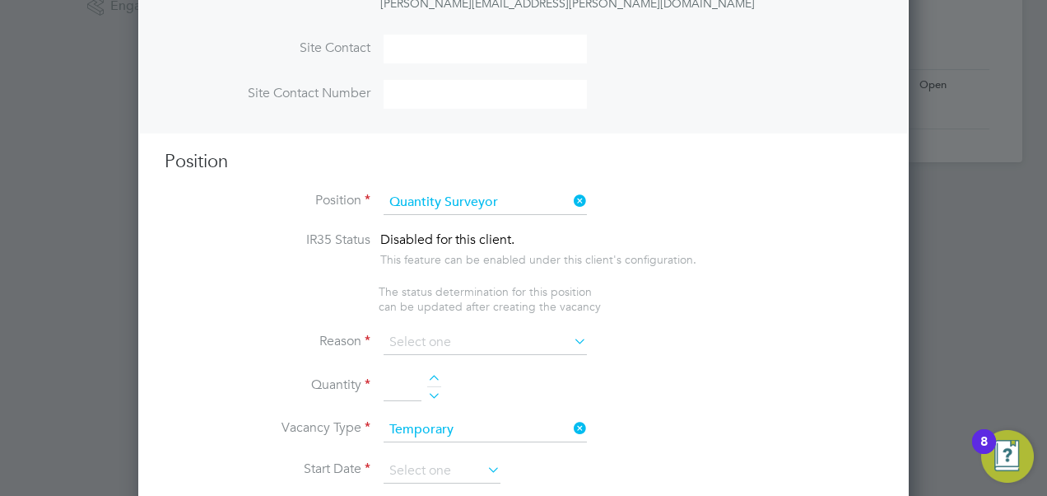
scroll to position [616, 0]
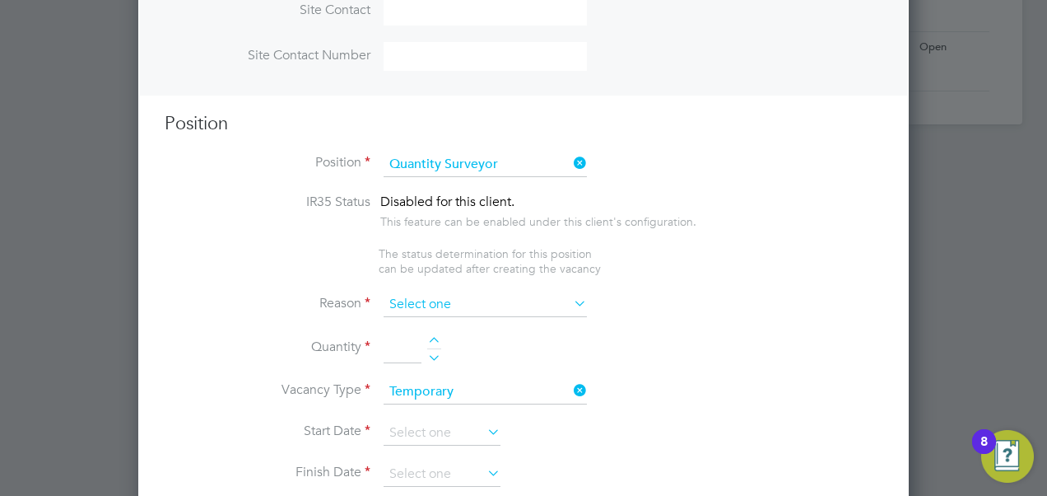
click at [445, 298] on input at bounding box center [485, 304] width 203 height 25
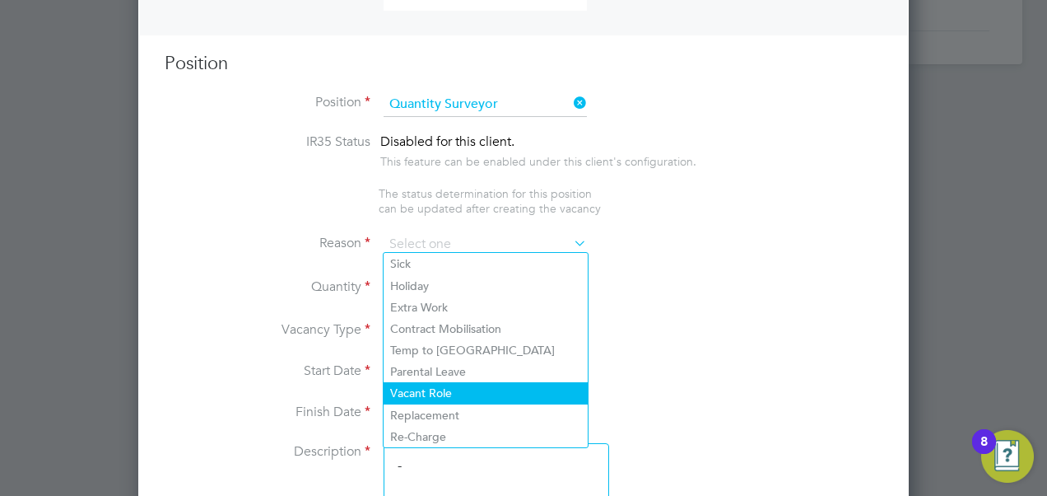
scroll to position [695, 0]
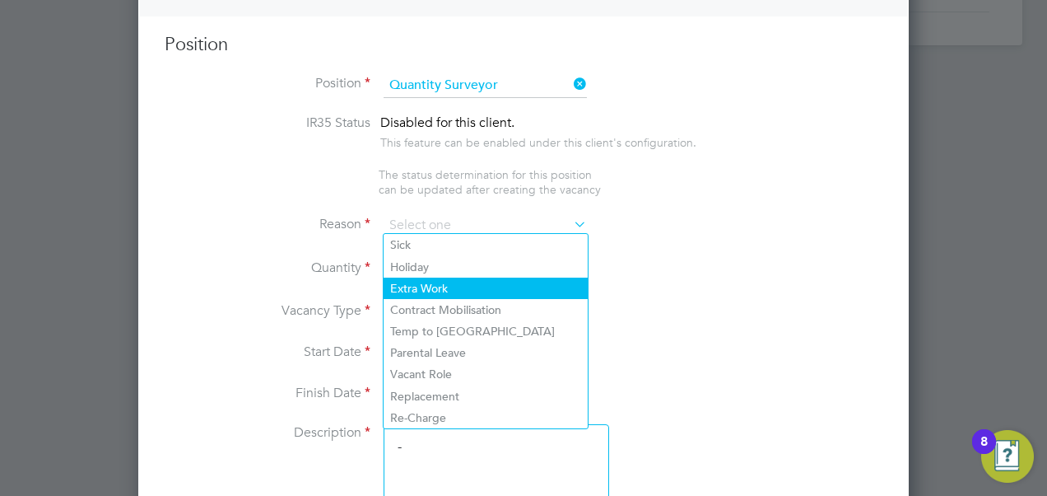
click at [467, 283] on li "Extra Work" at bounding box center [486, 287] width 204 height 21
type input "Extra Work"
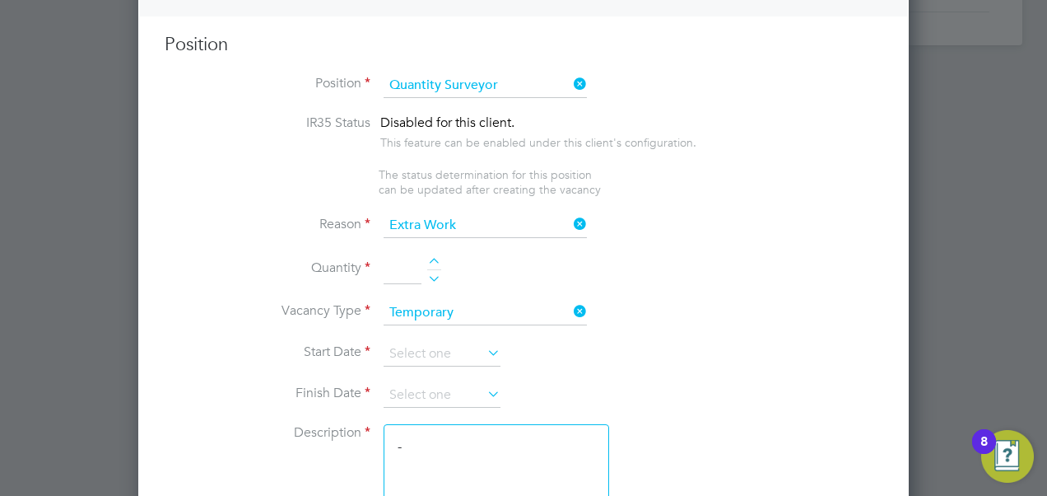
click at [434, 258] on div at bounding box center [434, 264] width 14 height 12
type input "1"
click at [420, 342] on input at bounding box center [442, 354] width 117 height 25
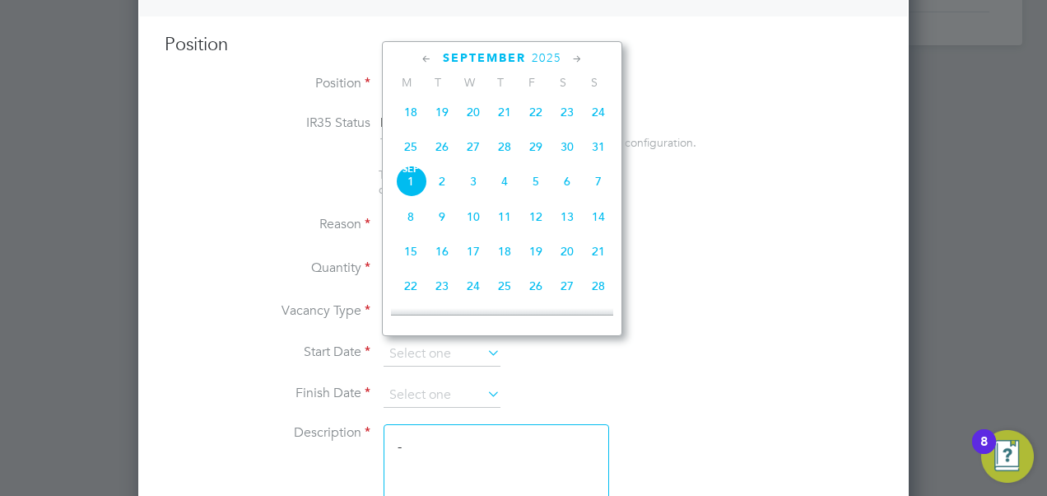
click at [407, 221] on span "8" at bounding box center [410, 216] width 31 height 31
type input "[DATE]"
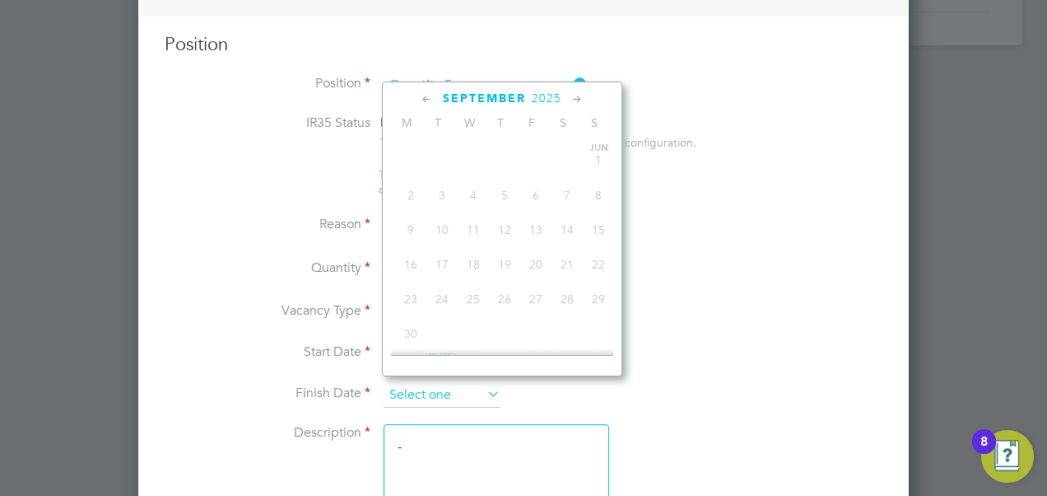
scroll to position [530, 0]
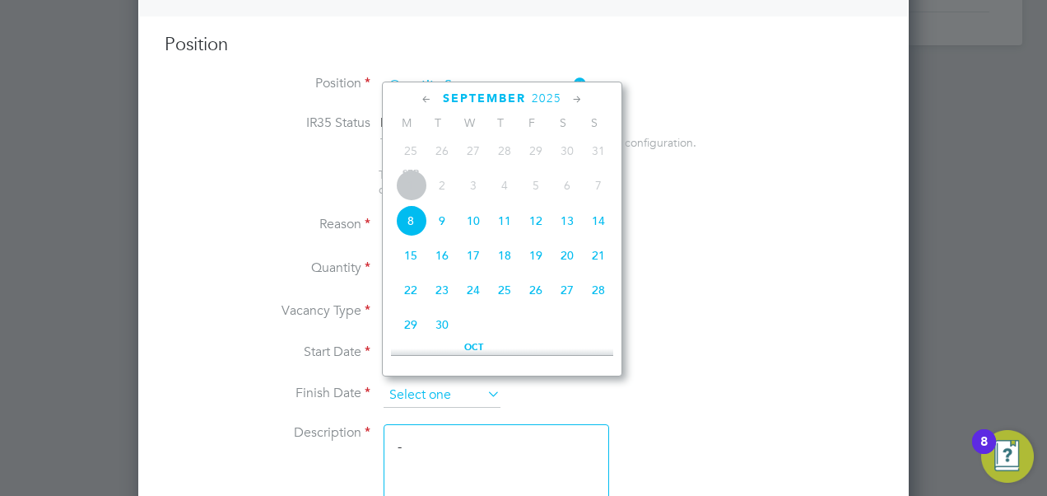
click at [407, 392] on input at bounding box center [442, 395] width 117 height 25
click at [724, 324] on li "Vacancy Type Temporary" at bounding box center [524, 320] width 718 height 41
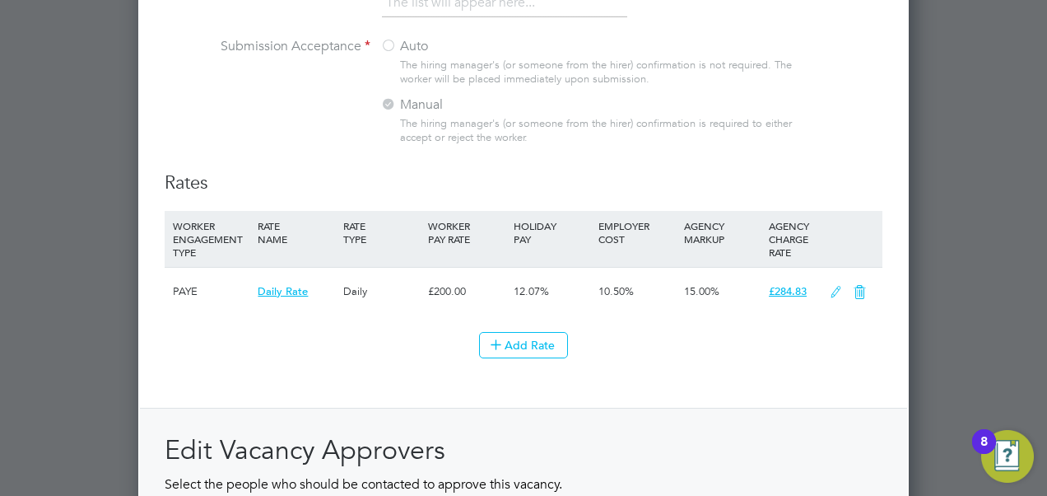
scroll to position [1883, 0]
